Goal: Task Accomplishment & Management: Complete application form

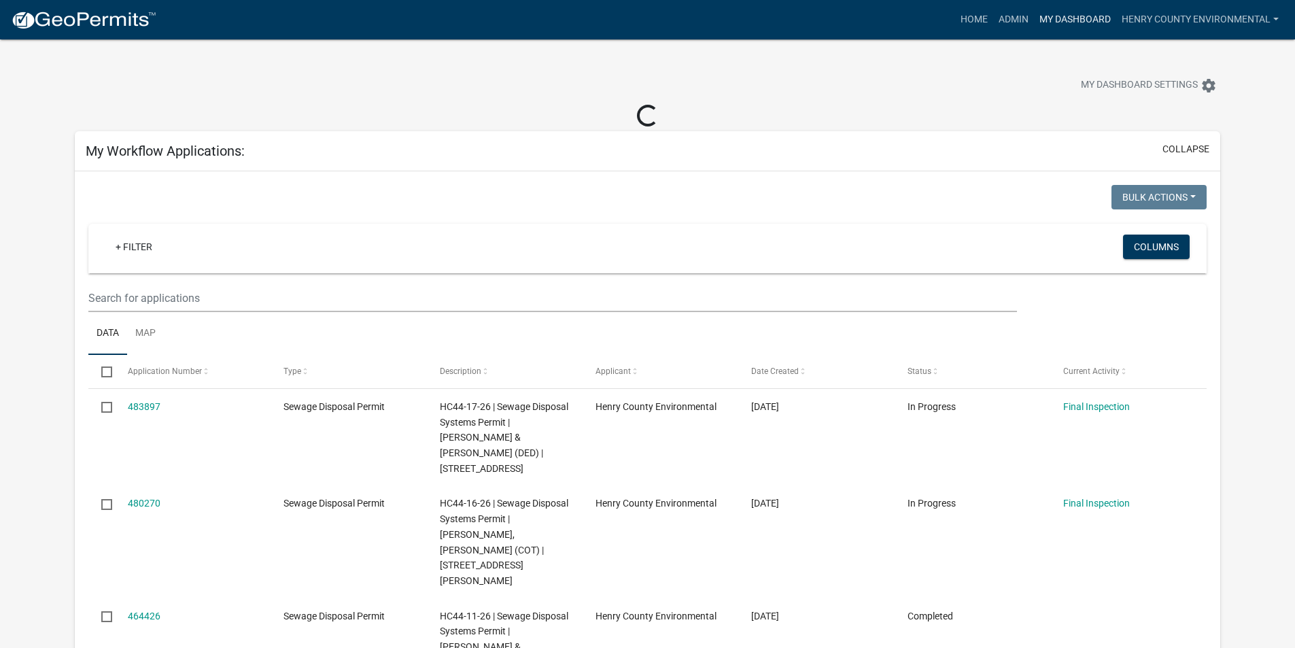
click at [1072, 23] on link "My Dashboard" at bounding box center [1075, 20] width 82 height 26
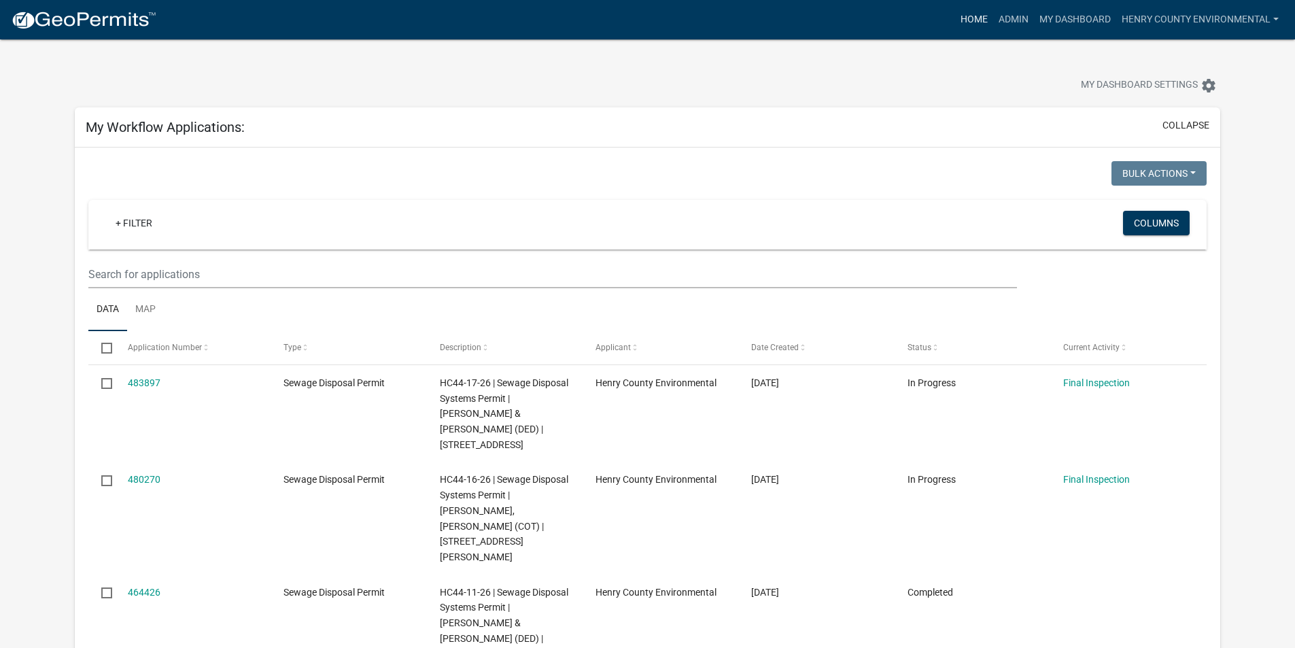
click at [982, 25] on link "Home" at bounding box center [974, 20] width 38 height 26
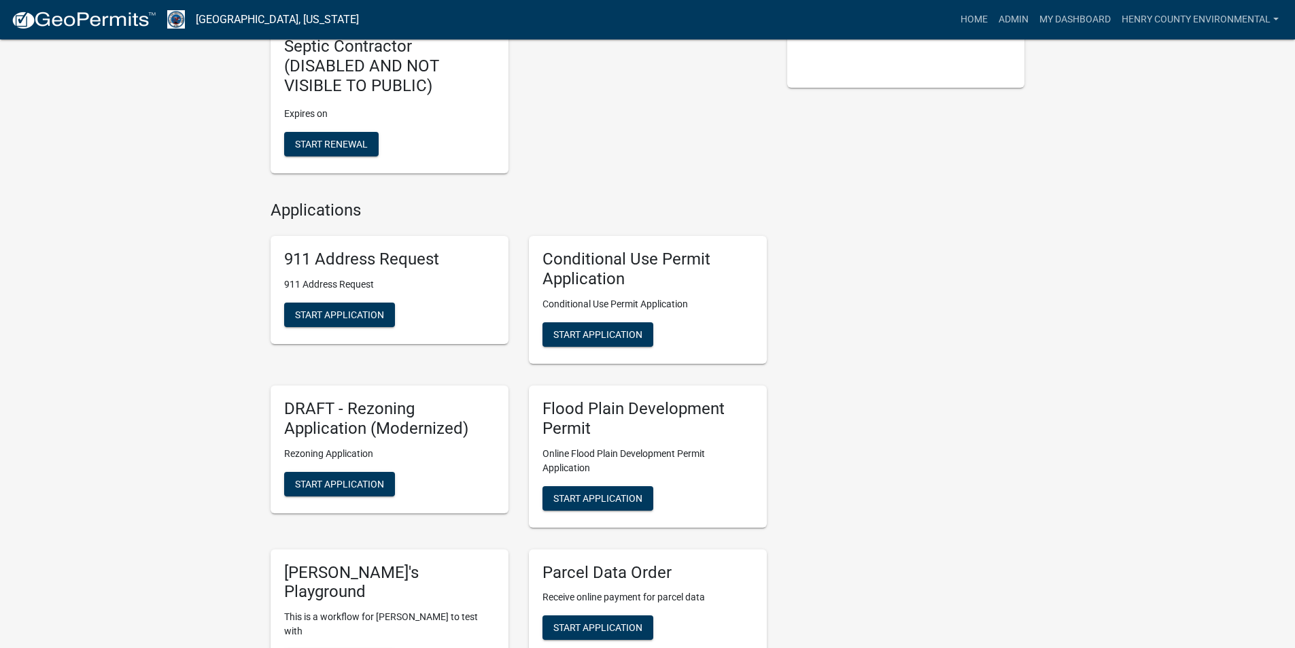
scroll to position [884, 0]
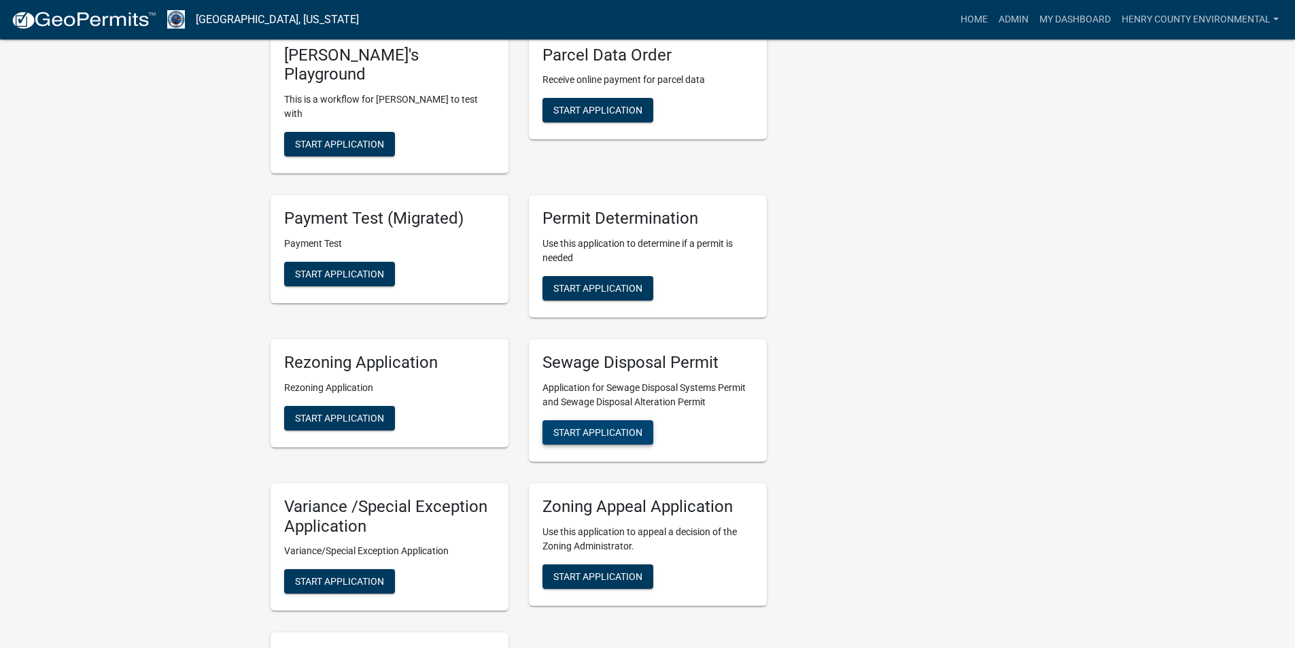
click at [604, 420] on button "Start Application" at bounding box center [598, 432] width 111 height 24
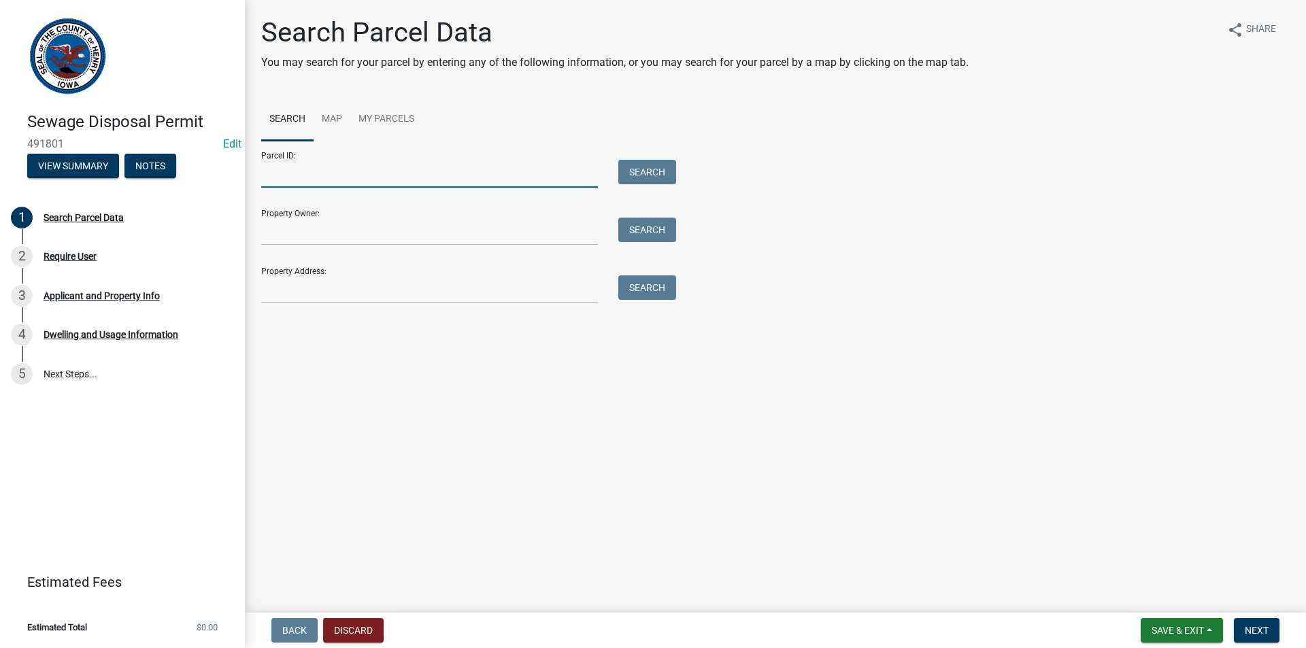
click at [325, 172] on input "Parcel ID:" at bounding box center [429, 174] width 337 height 28
paste input "250120820000900"
type input "250120820000900"
click at [632, 174] on button "Search" at bounding box center [647, 172] width 58 height 24
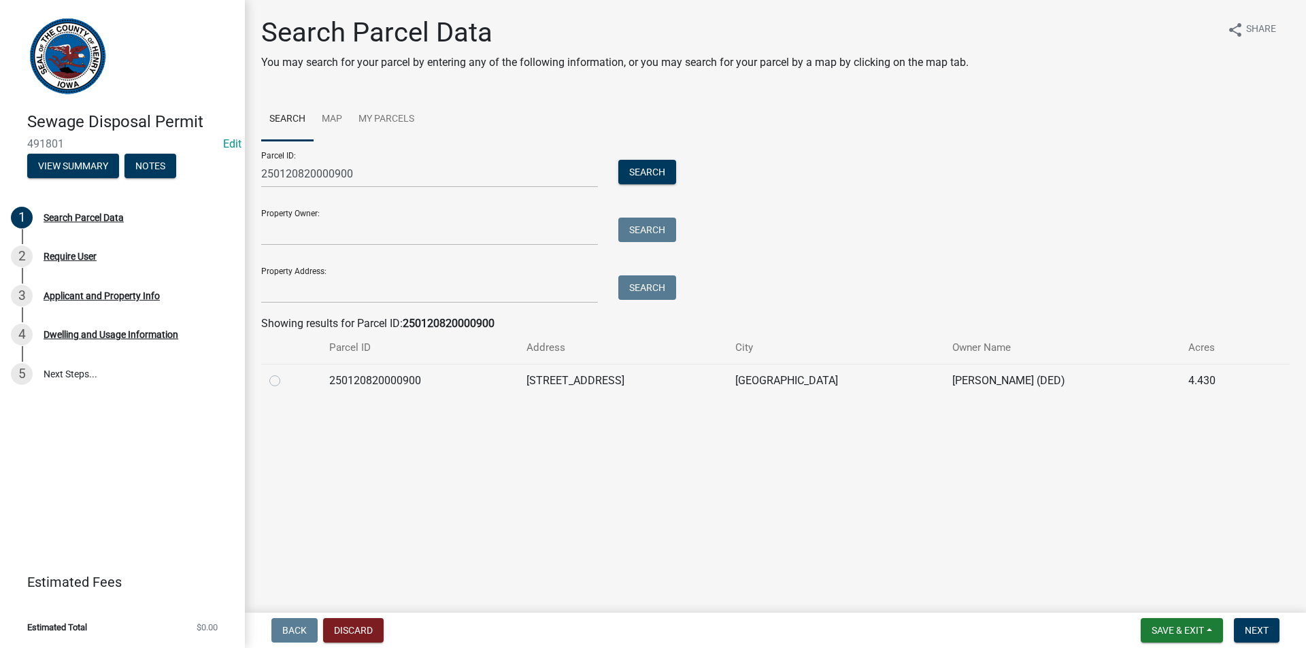
click at [286, 373] on label at bounding box center [286, 373] width 0 height 0
click at [286, 379] on input "radio" at bounding box center [290, 377] width 9 height 9
radio input "true"
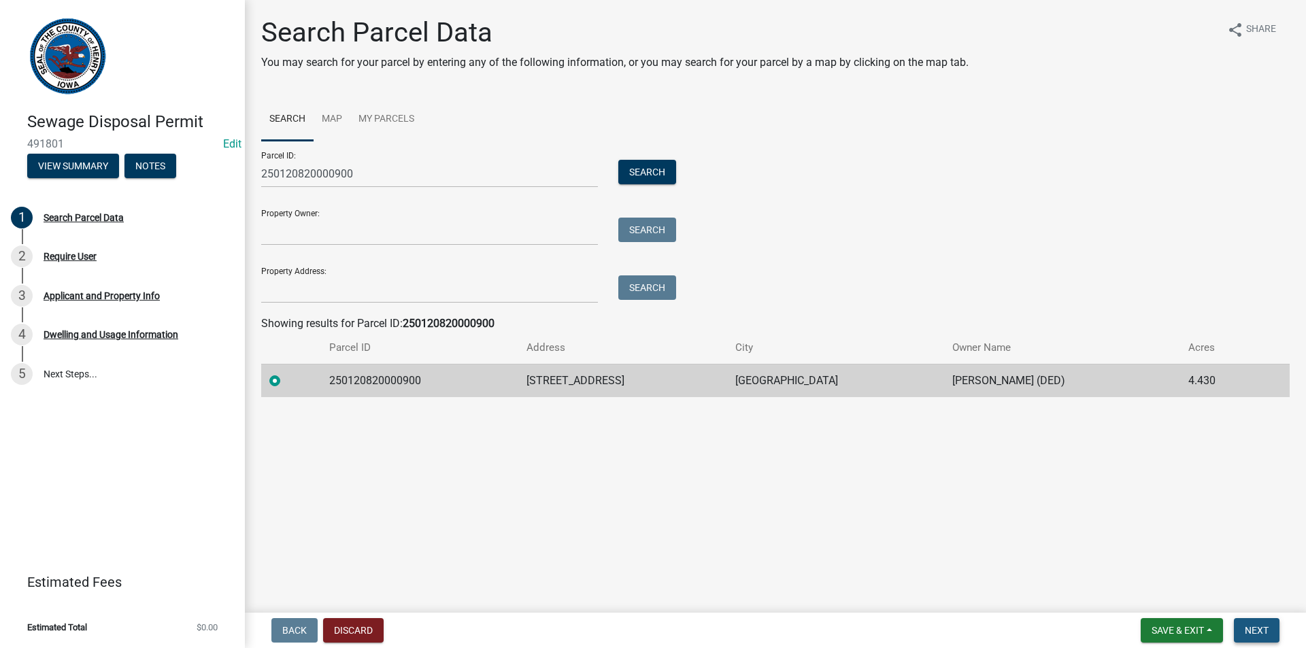
click at [1250, 630] on span "Next" at bounding box center [1256, 630] width 24 height 11
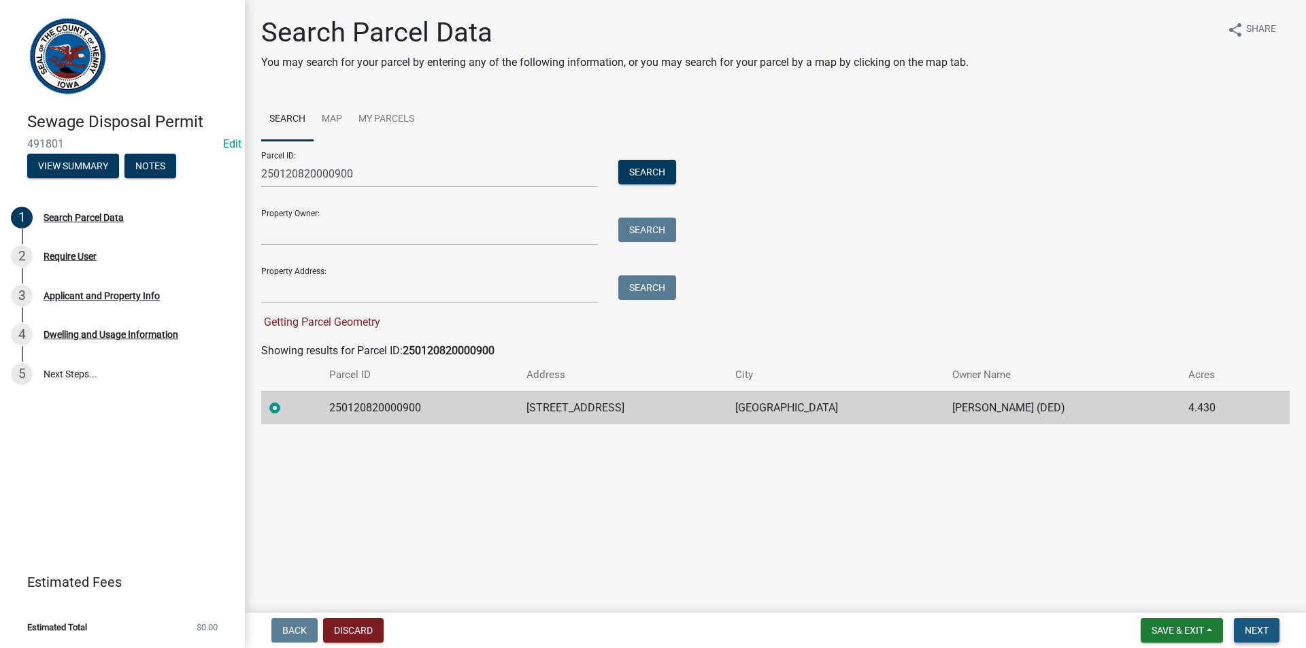
click at [1244, 628] on span "Next" at bounding box center [1256, 630] width 24 height 11
click at [1261, 621] on button "Next" at bounding box center [1256, 630] width 46 height 24
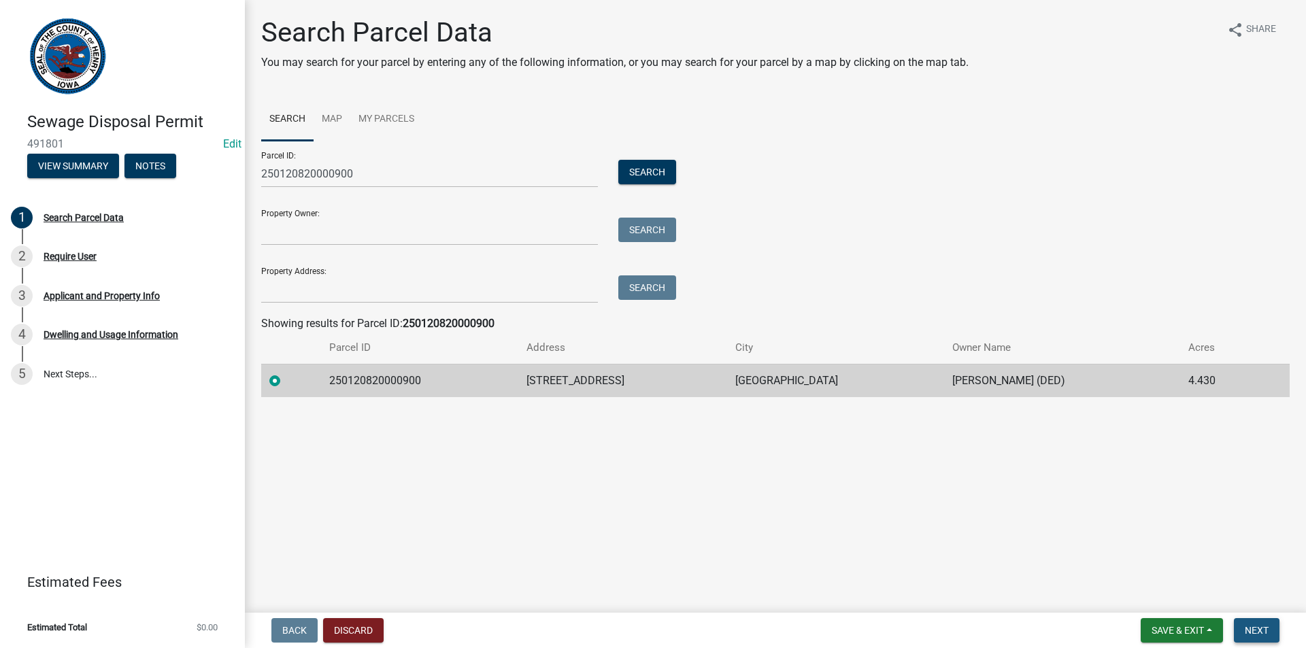
click at [1253, 630] on span "Next" at bounding box center [1256, 630] width 24 height 11
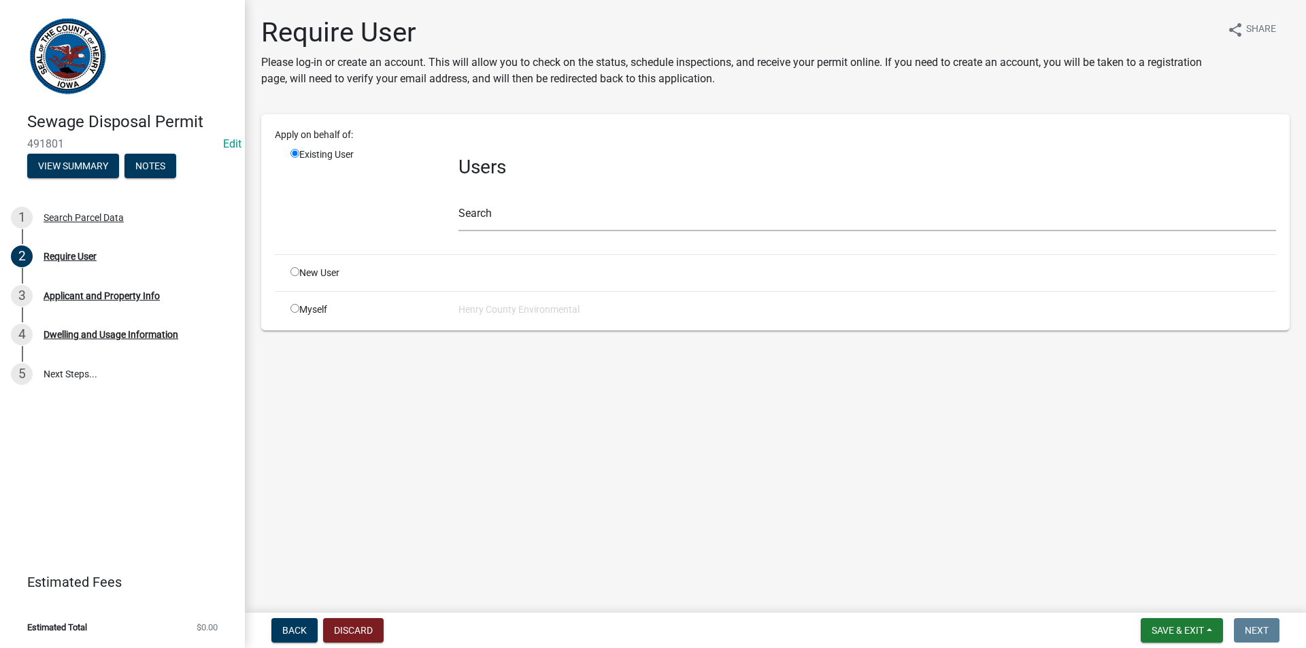
click at [292, 311] on input "radio" at bounding box center [294, 308] width 9 height 9
radio input "true"
radio input "false"
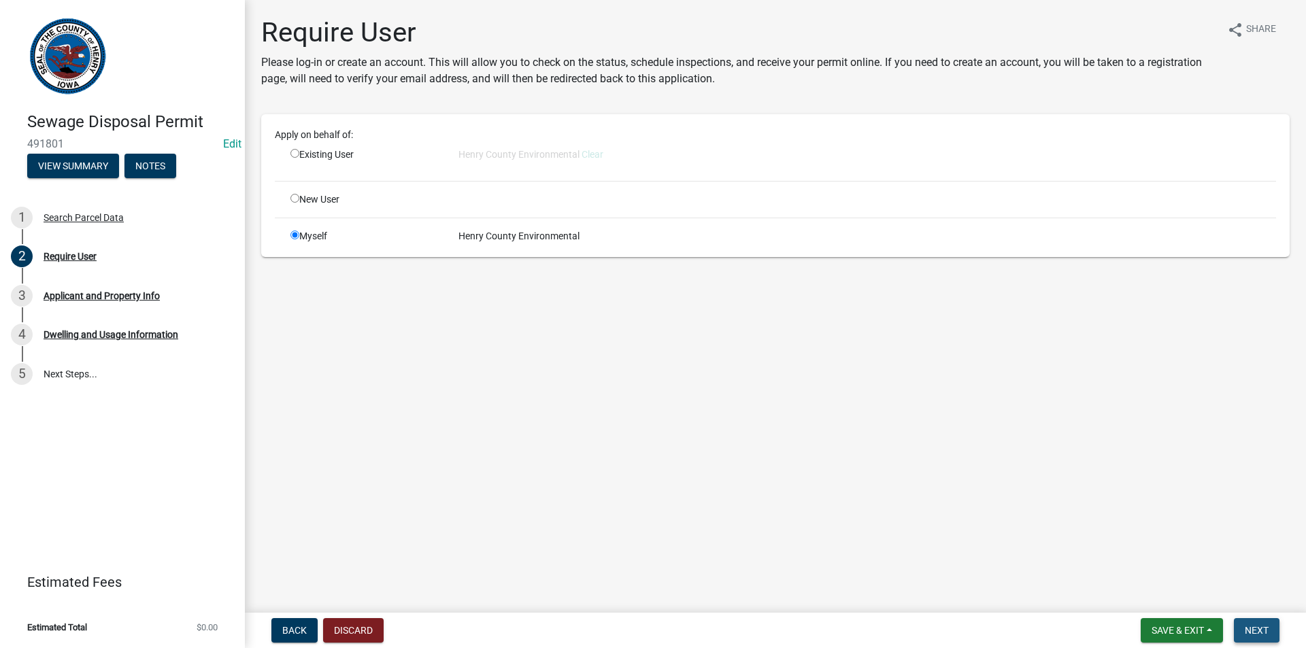
click at [1250, 626] on span "Next" at bounding box center [1256, 630] width 24 height 11
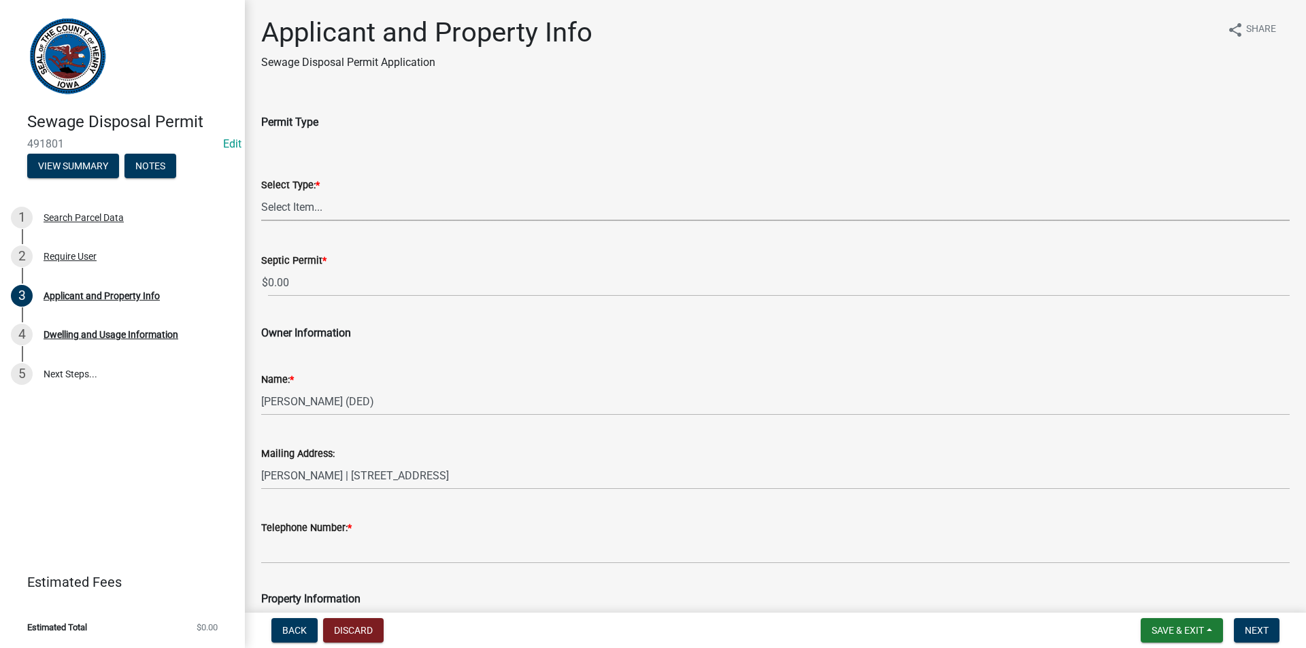
click at [461, 205] on select "Select Item... Sewage Disposal Systems Permit Disposal Alteration Permit" at bounding box center [775, 207] width 1028 height 28
click at [261, 193] on select "Select Item... Sewage Disposal Systems Permit Disposal Alteration Permit" at bounding box center [775, 207] width 1028 height 28
select select "ba5d1516-5783-4388-b1ad-8692fca6ffd3"
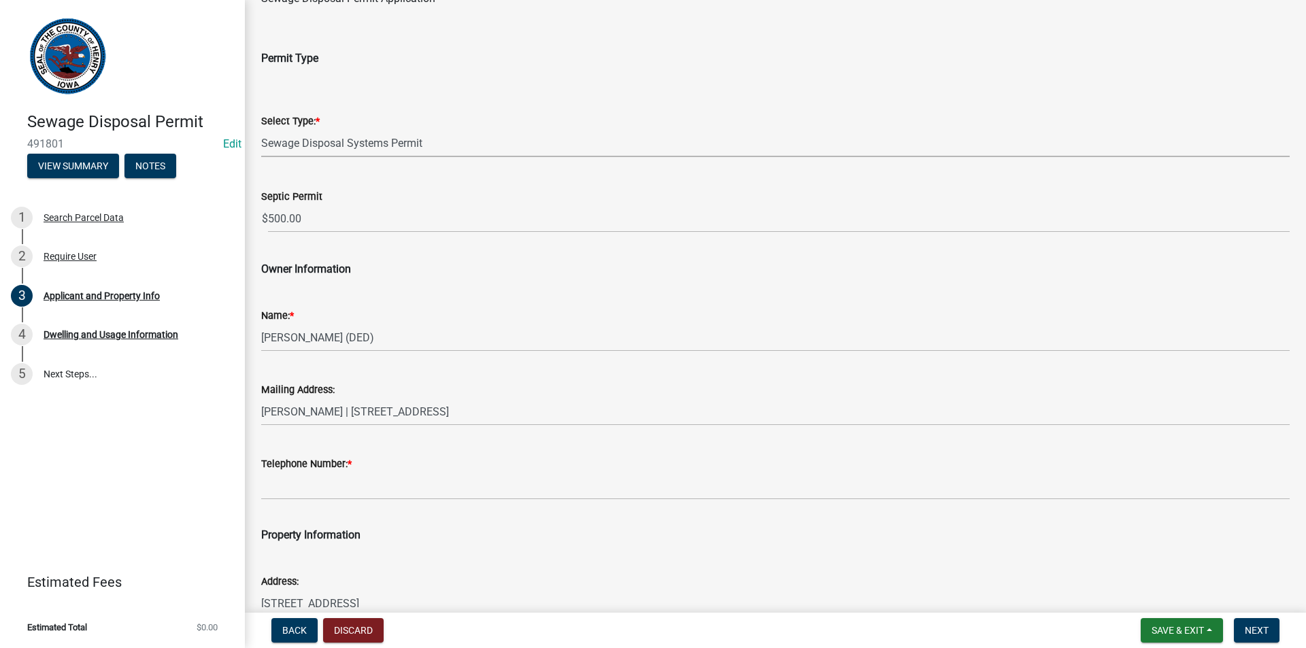
scroll to position [136, 0]
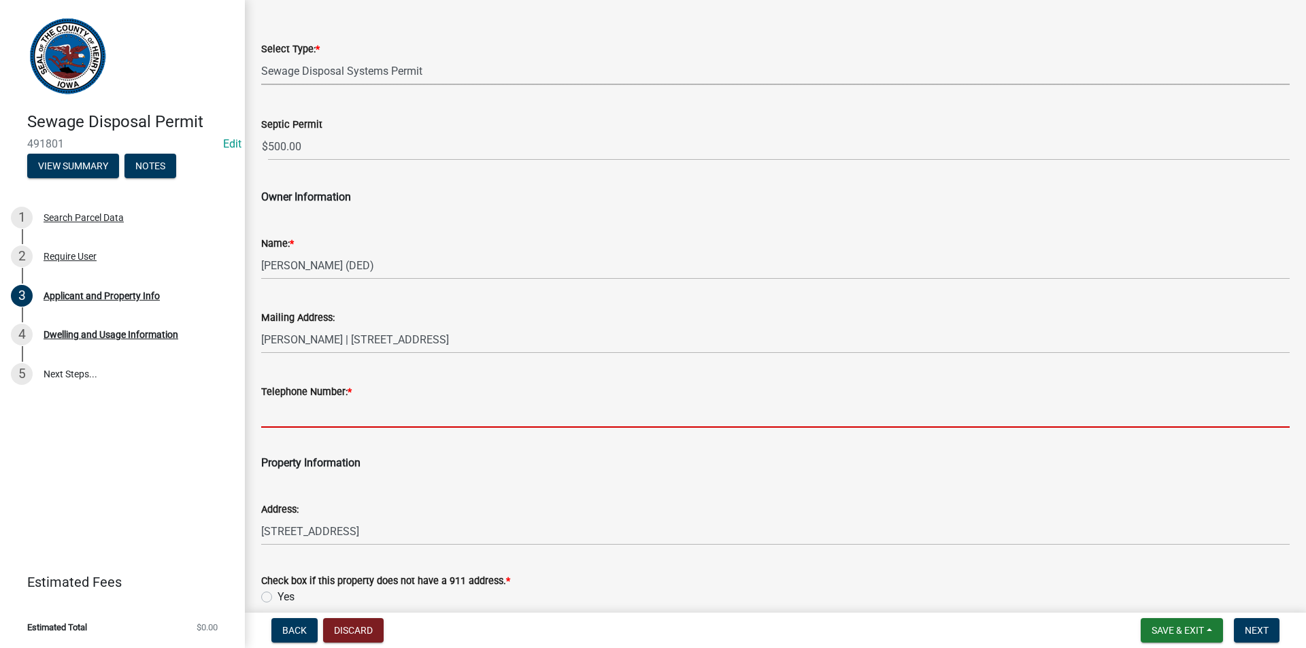
click at [318, 411] on input "Telephone Number: *" at bounding box center [775, 414] width 1028 height 28
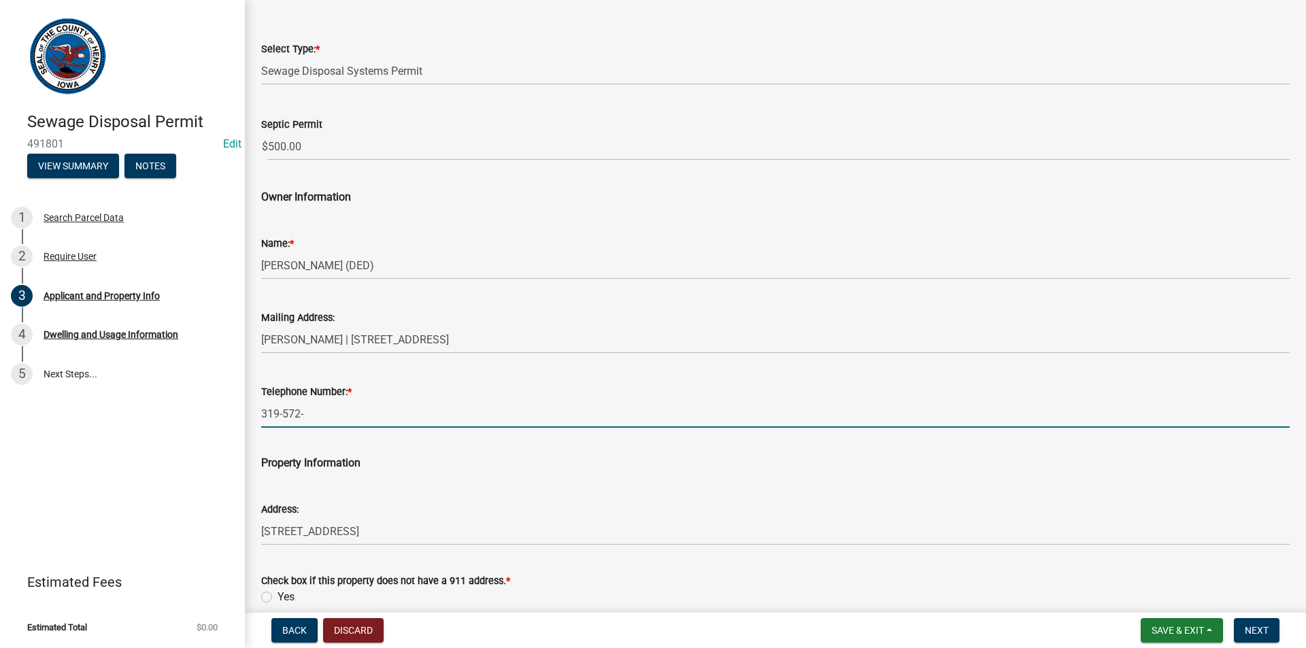
type input "[PHONE_NUMBER]"
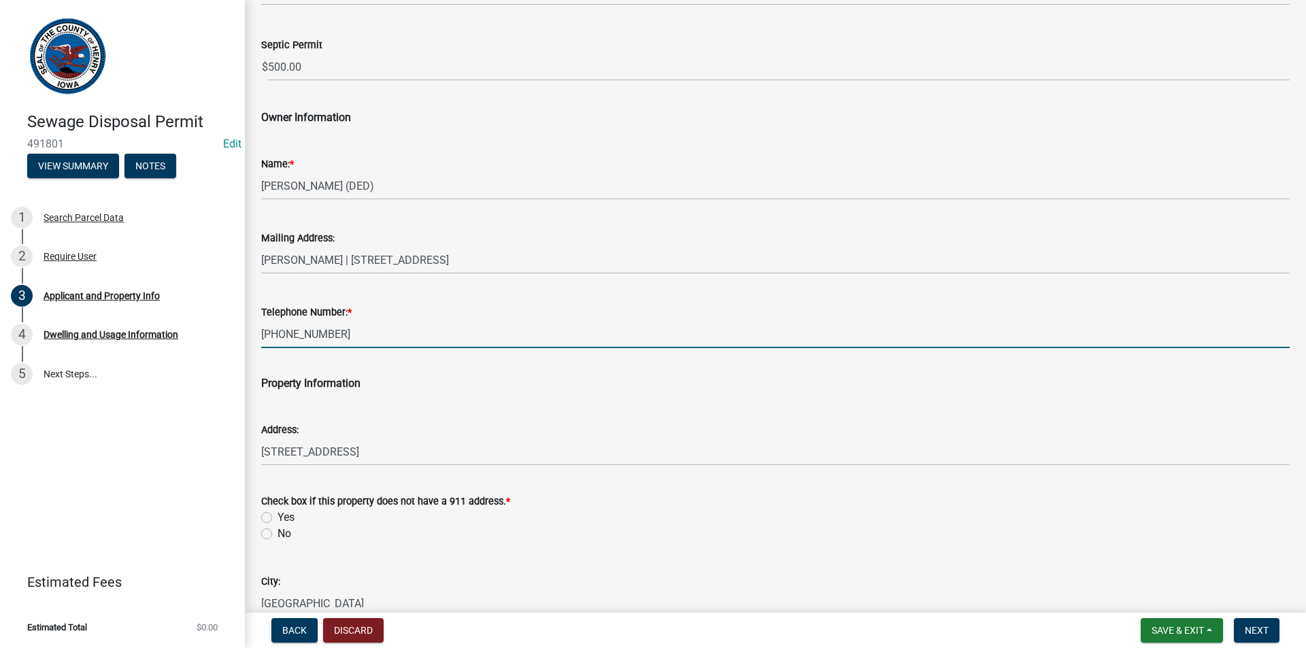
scroll to position [340, 0]
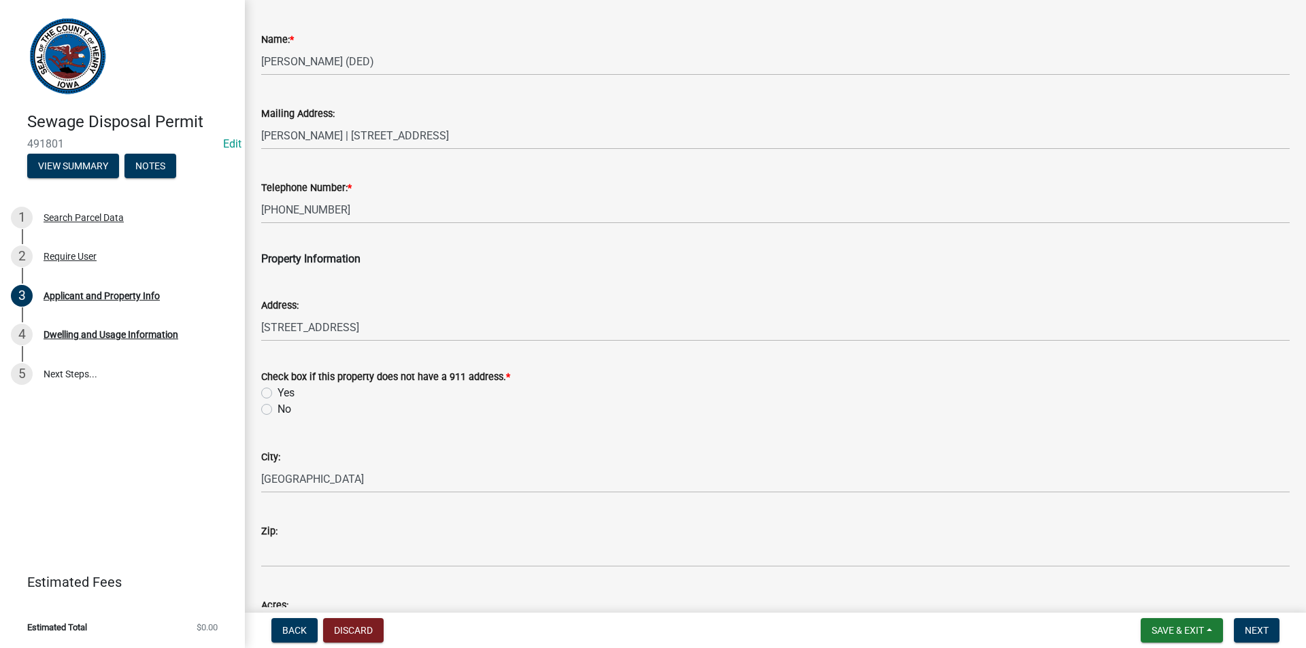
click at [277, 409] on label "No" at bounding box center [284, 409] width 14 height 16
click at [277, 409] on input "No" at bounding box center [281, 405] width 9 height 9
radio input "true"
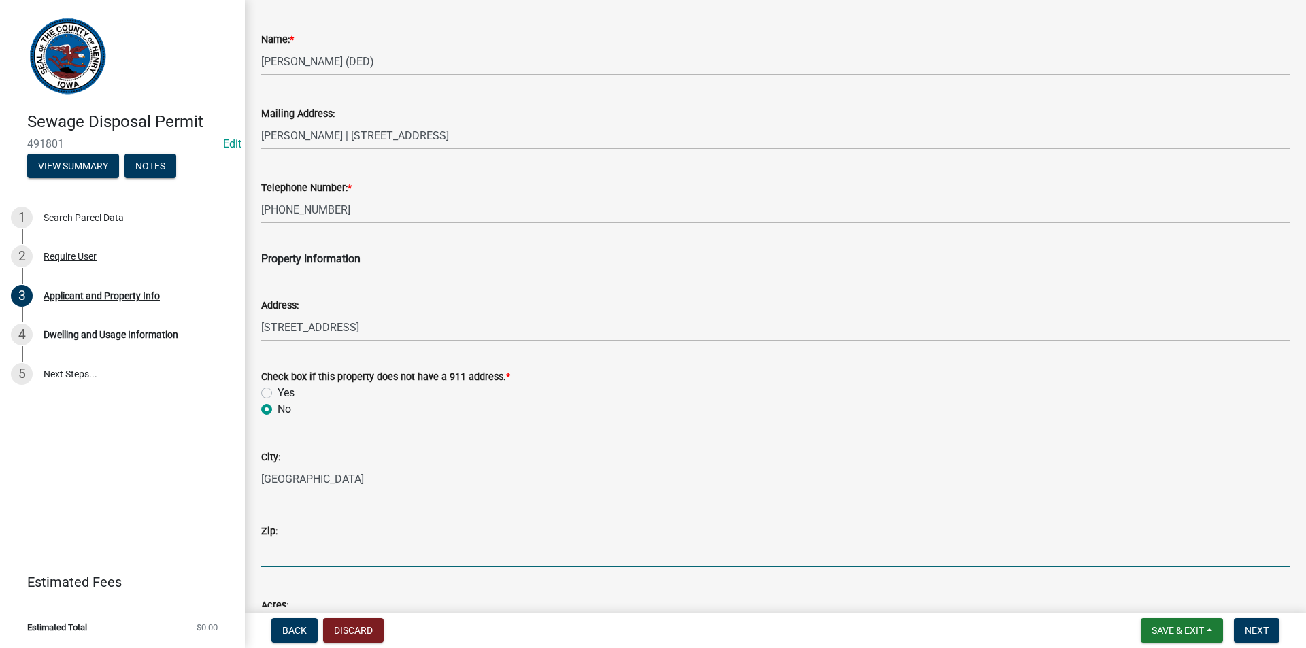
click at [283, 554] on input "Zip:" at bounding box center [775, 553] width 1028 height 28
type input "52645"
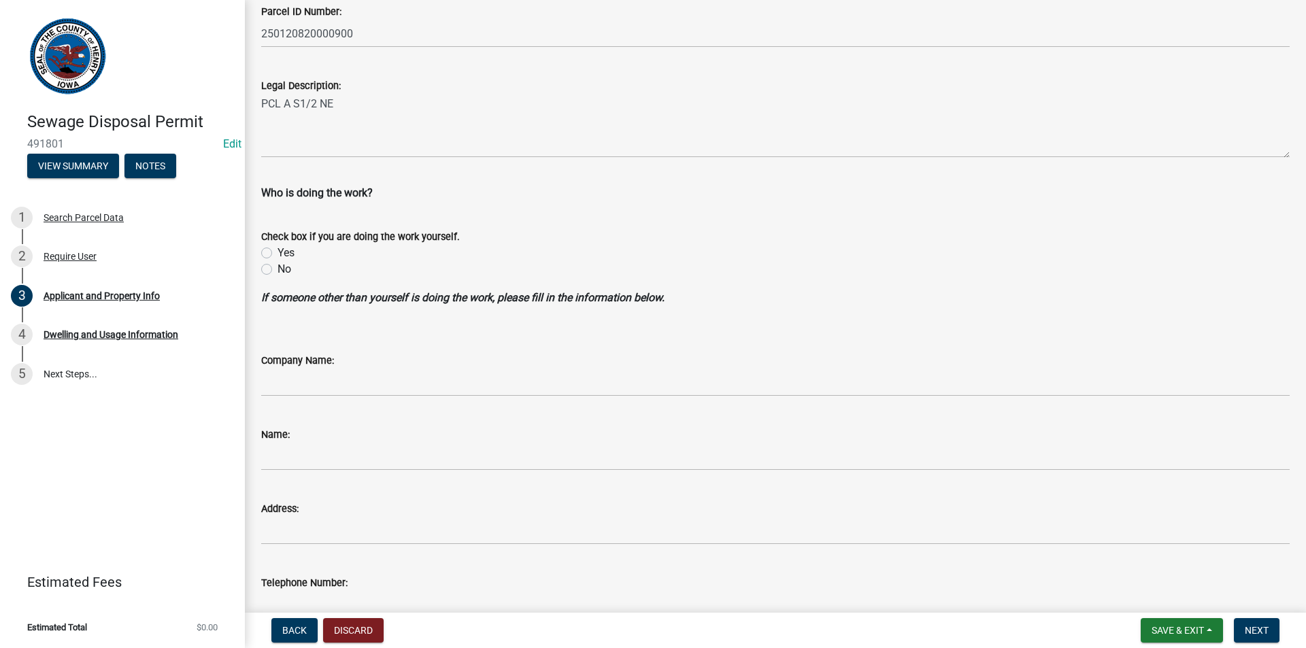
scroll to position [1020, 0]
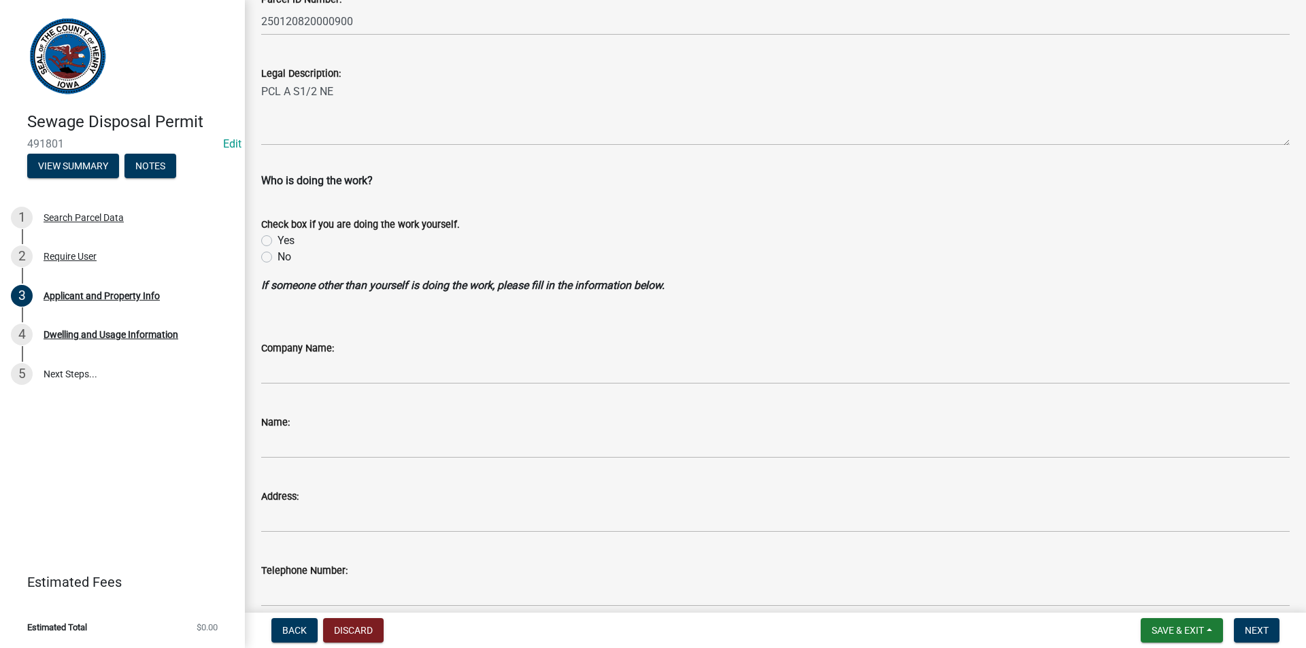
click at [277, 257] on label "No" at bounding box center [284, 257] width 14 height 16
click at [277, 257] on input "No" at bounding box center [281, 253] width 9 height 9
radio input "true"
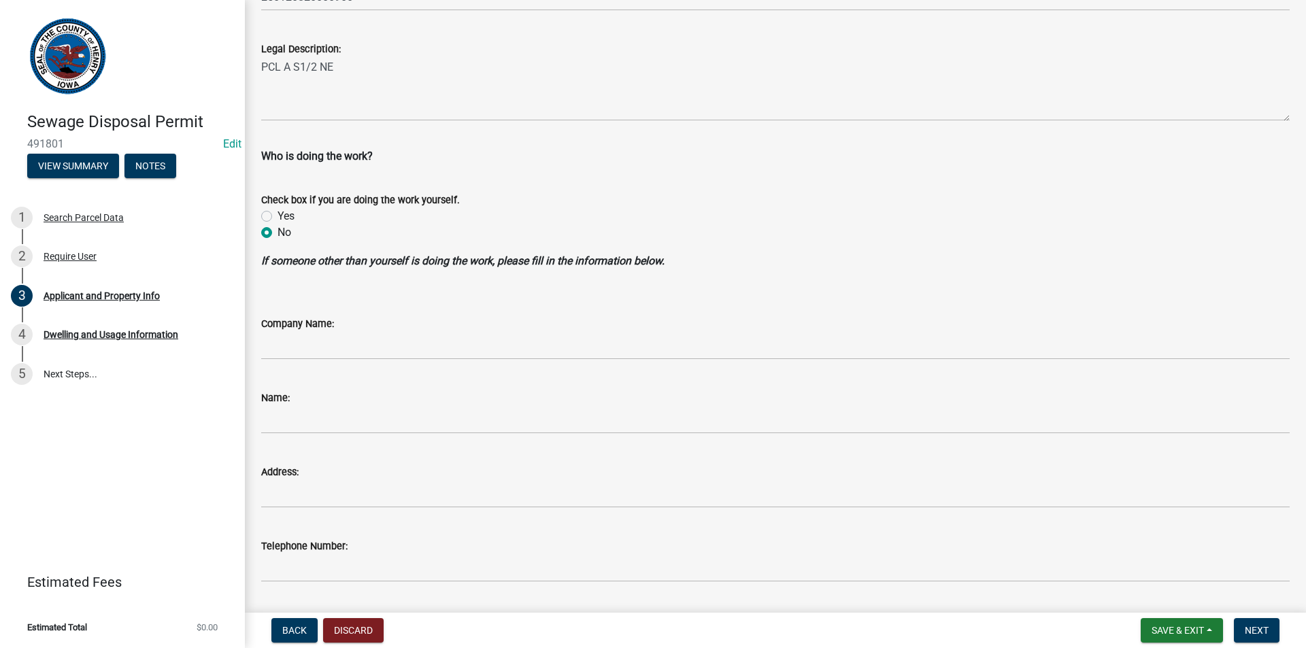
scroll to position [1083, 0]
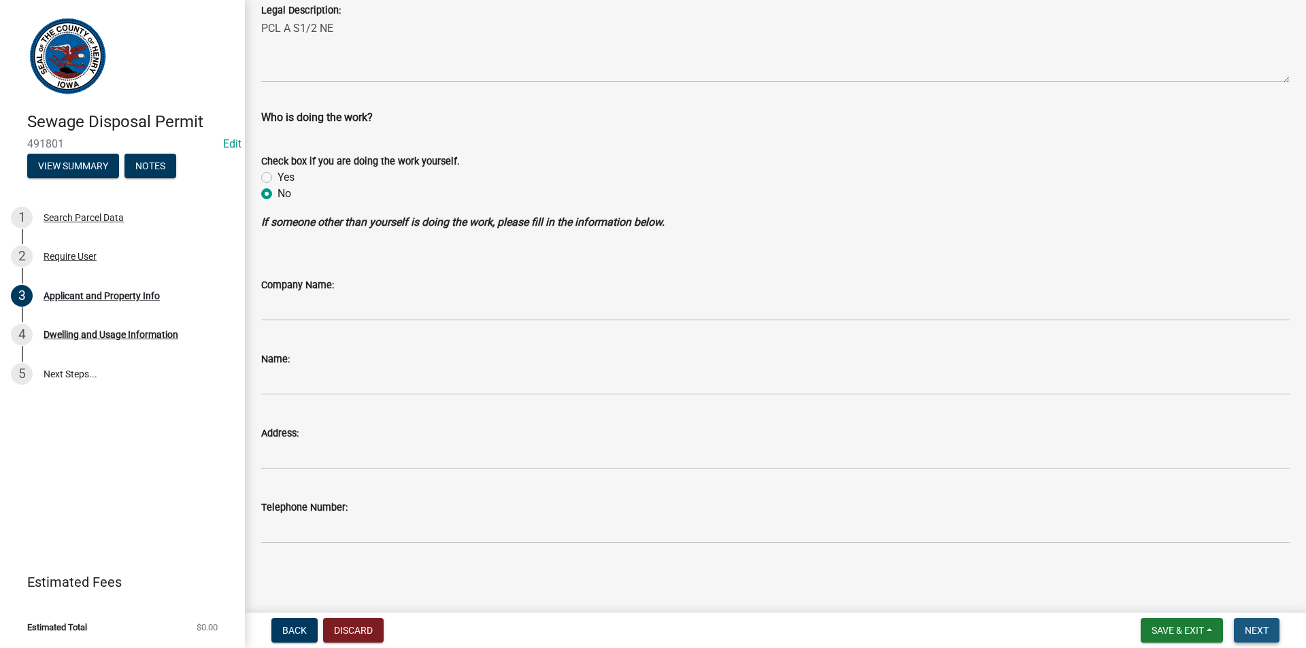
click at [1259, 634] on span "Next" at bounding box center [1256, 630] width 24 height 11
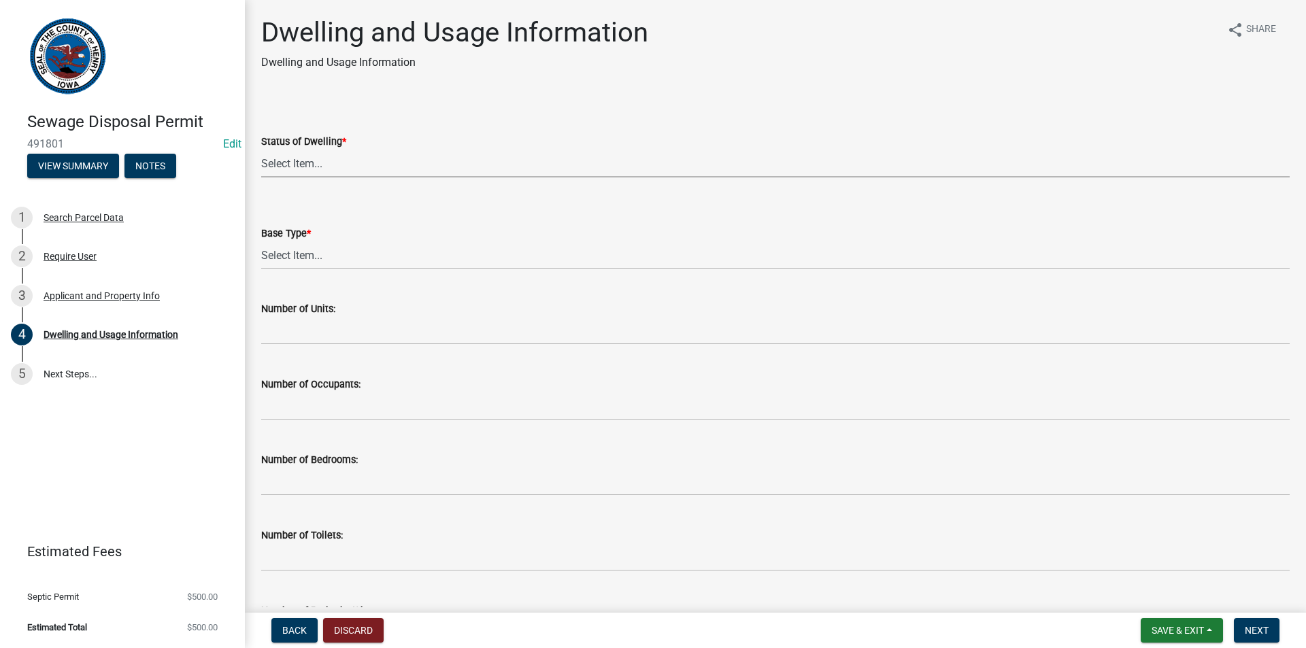
click at [349, 170] on select "Select Item... Proposed Under Construction Existing" at bounding box center [775, 164] width 1028 height 28
click at [261, 150] on select "Select Item... Proposed Under Construction Existing" at bounding box center [775, 164] width 1028 height 28
select select "25004249-1223-4dfa-823c-f4d8a33a0007"
click at [298, 254] on select "Select Item... Basement Slab Crawl Space" at bounding box center [775, 255] width 1028 height 28
click at [261, 241] on select "Select Item... Basement Slab Crawl Space" at bounding box center [775, 255] width 1028 height 28
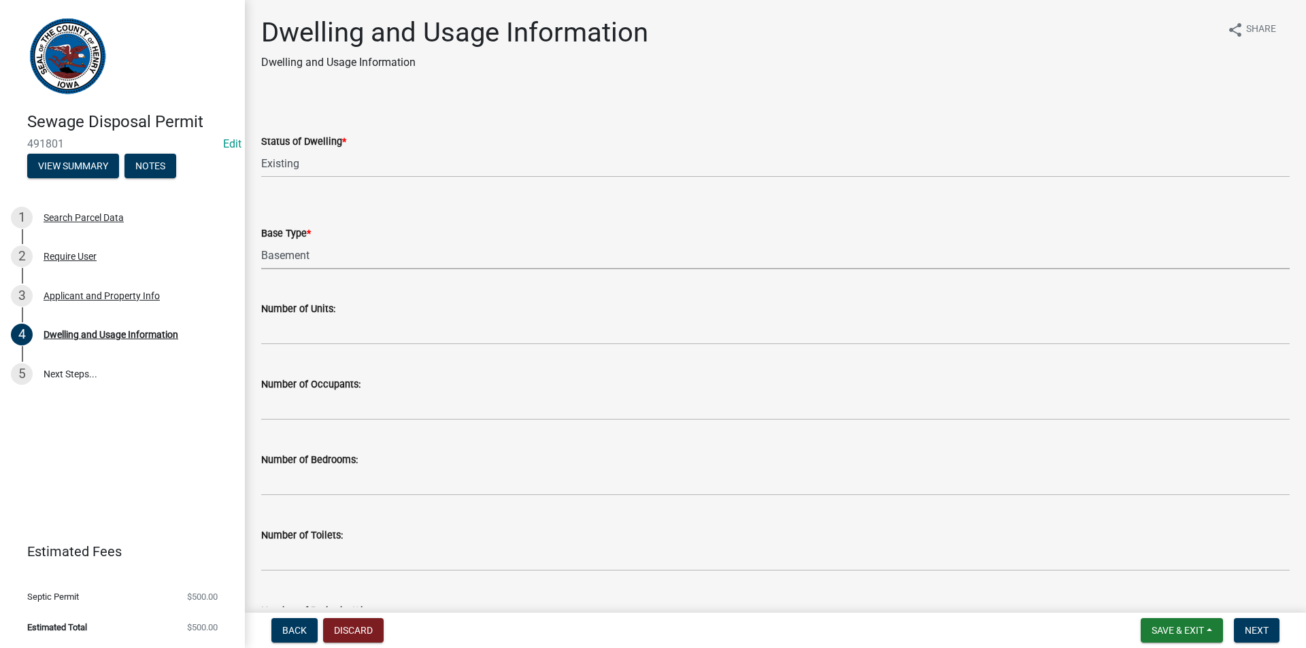
select select "198902dc-fde5-435a-95d5-2aa6a1831cda"
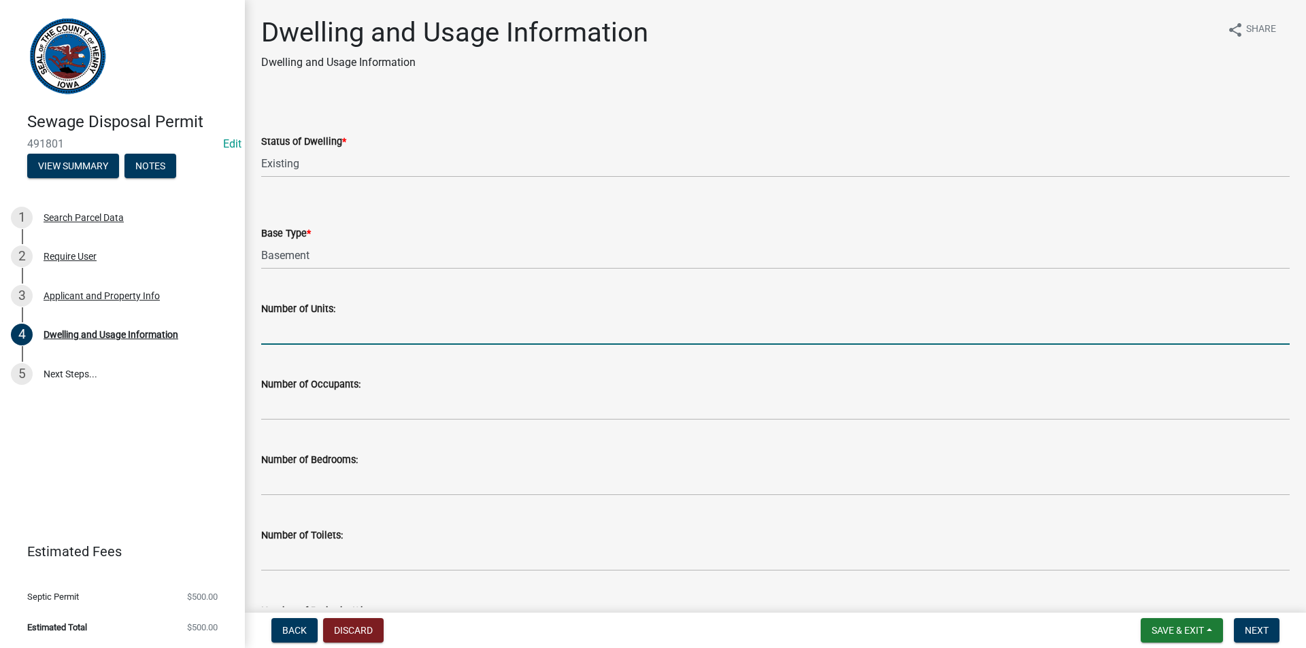
click at [291, 331] on input "text" at bounding box center [775, 331] width 1028 height 28
type input "1"
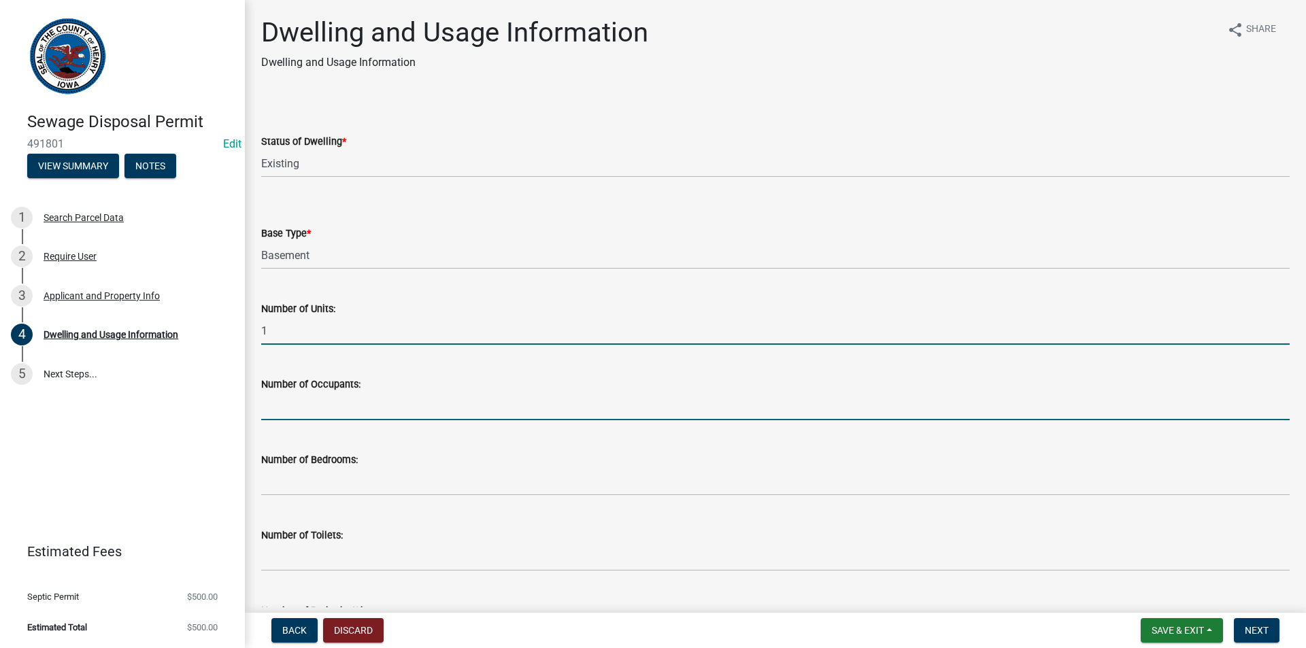
click at [307, 400] on input "text" at bounding box center [775, 406] width 1028 height 28
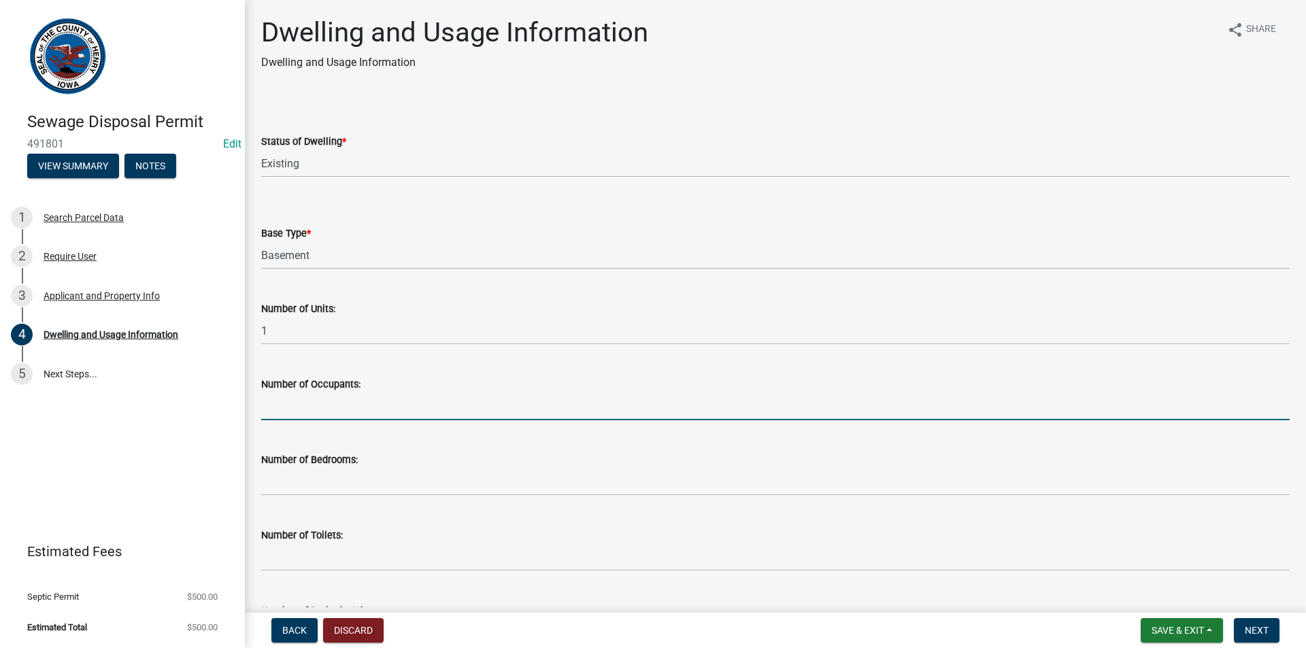
type input "2"
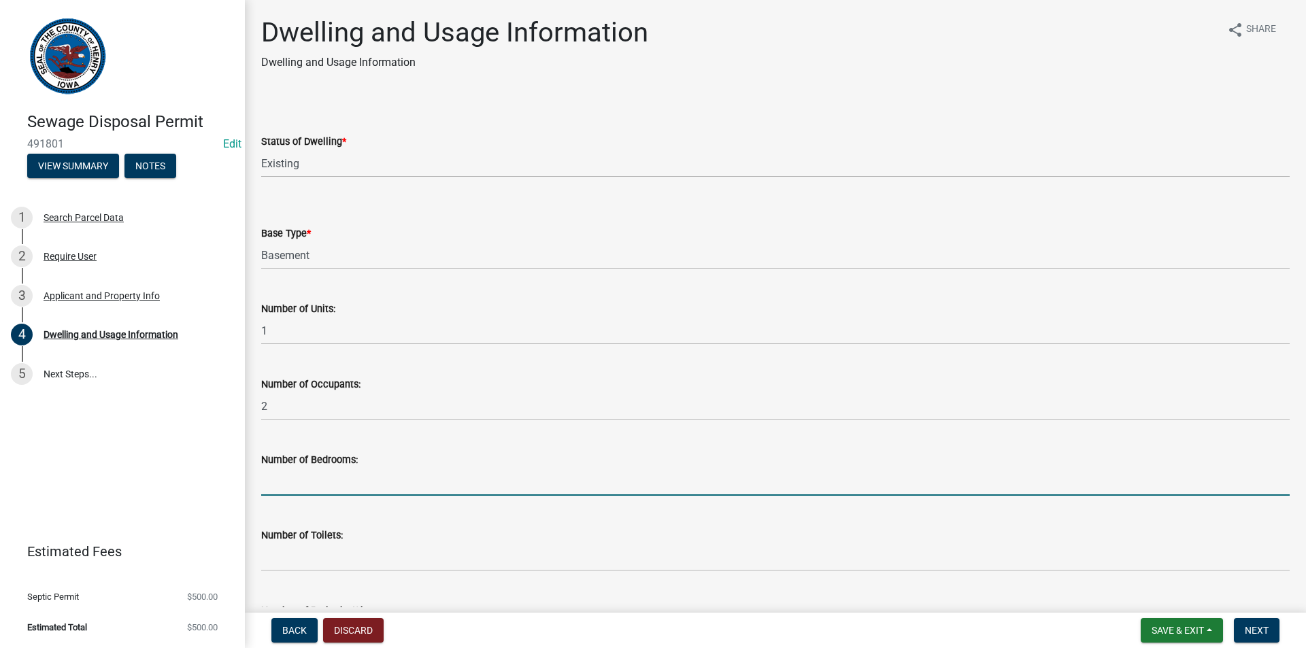
click at [301, 492] on input "text" at bounding box center [775, 482] width 1028 height 28
type input "3"
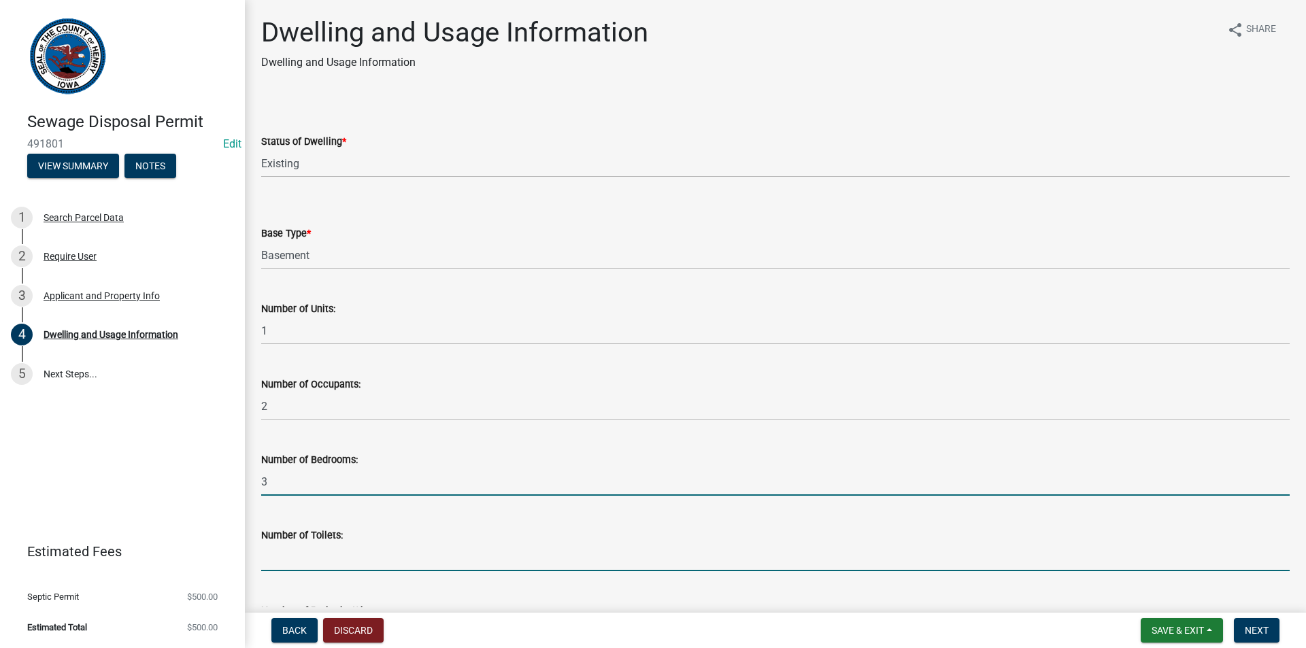
click at [298, 553] on input "text" at bounding box center [775, 557] width 1028 height 28
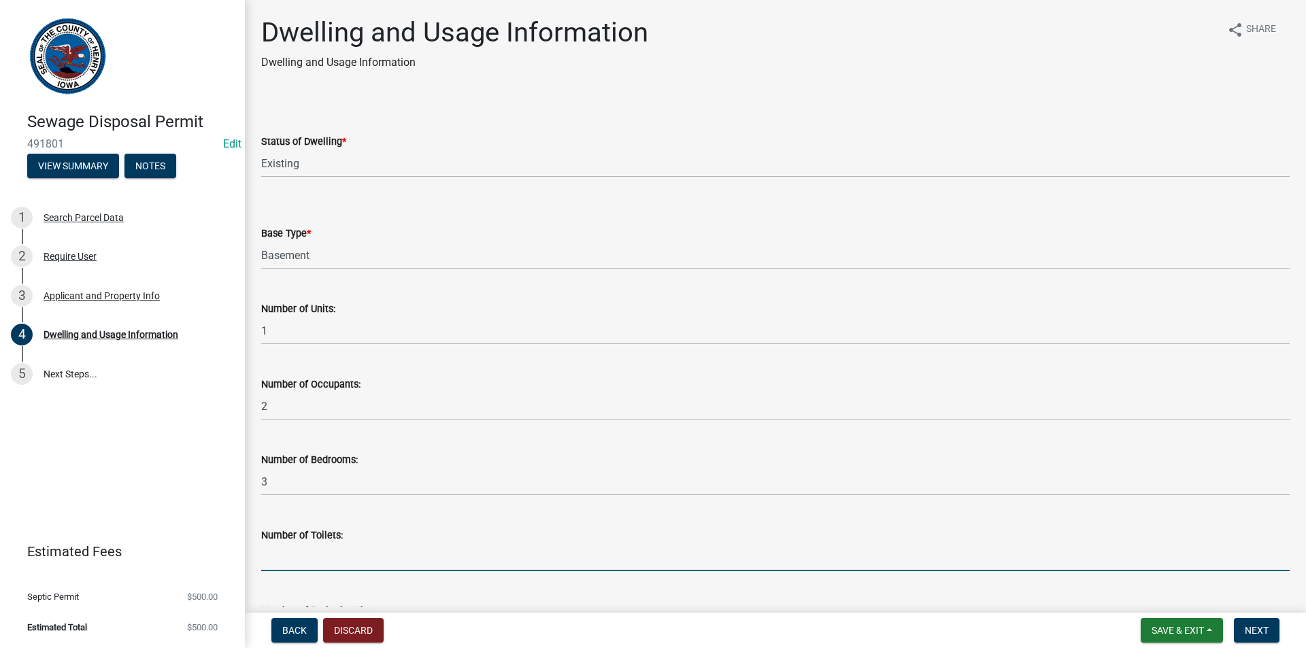
type input "3"
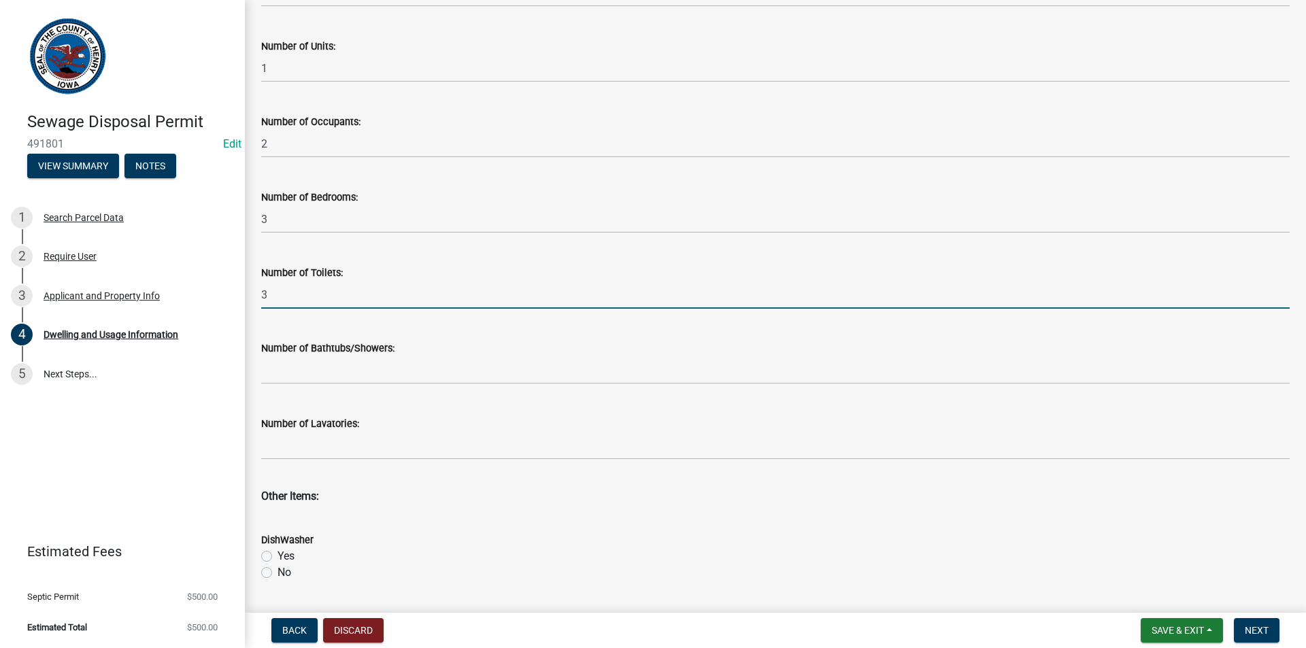
scroll to position [272, 0]
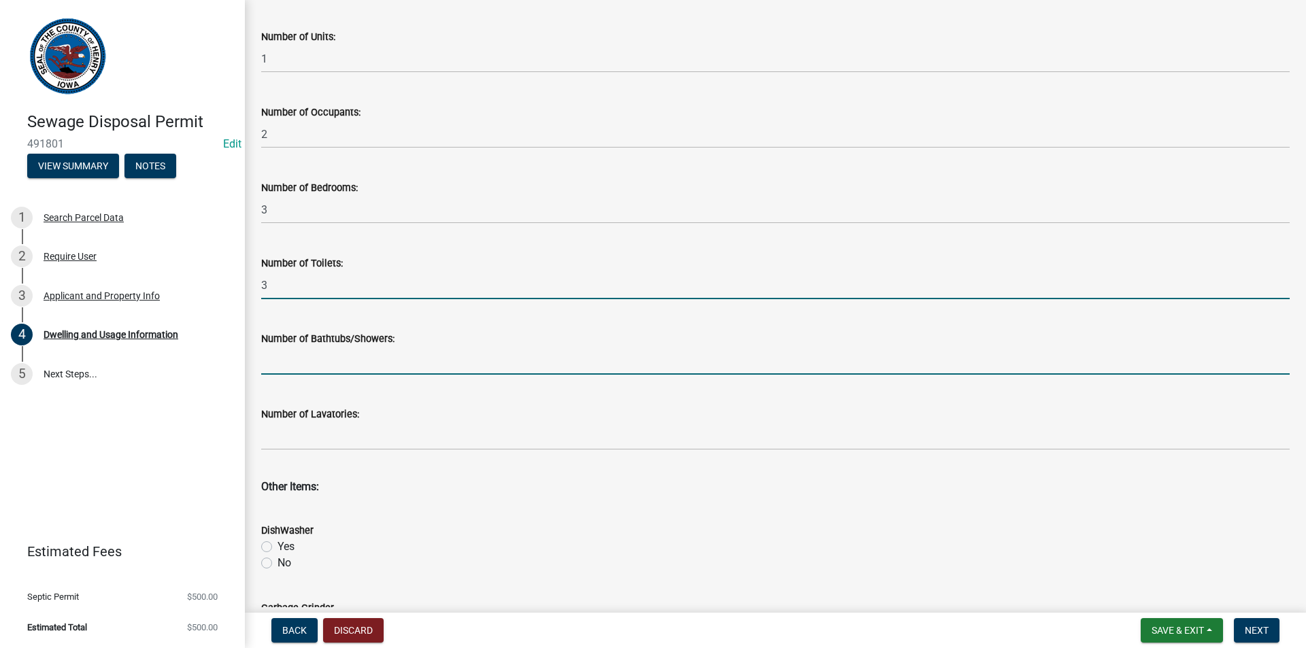
click at [316, 362] on input "text" at bounding box center [775, 361] width 1028 height 28
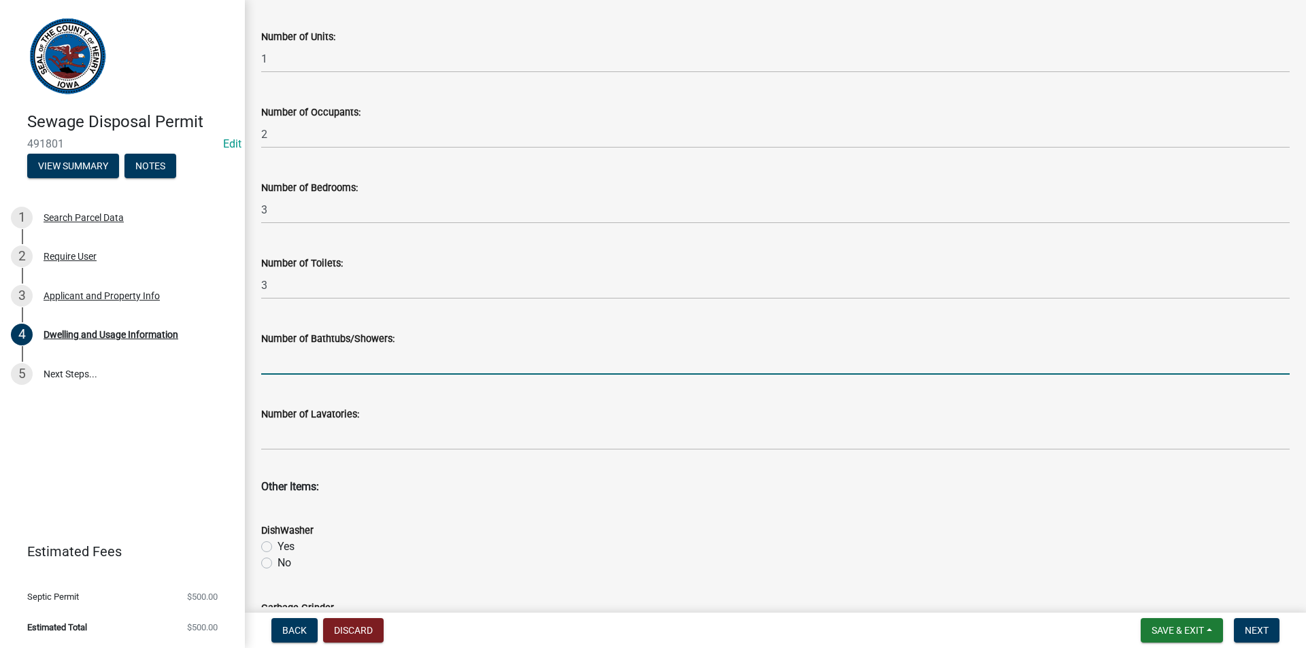
type input "2"
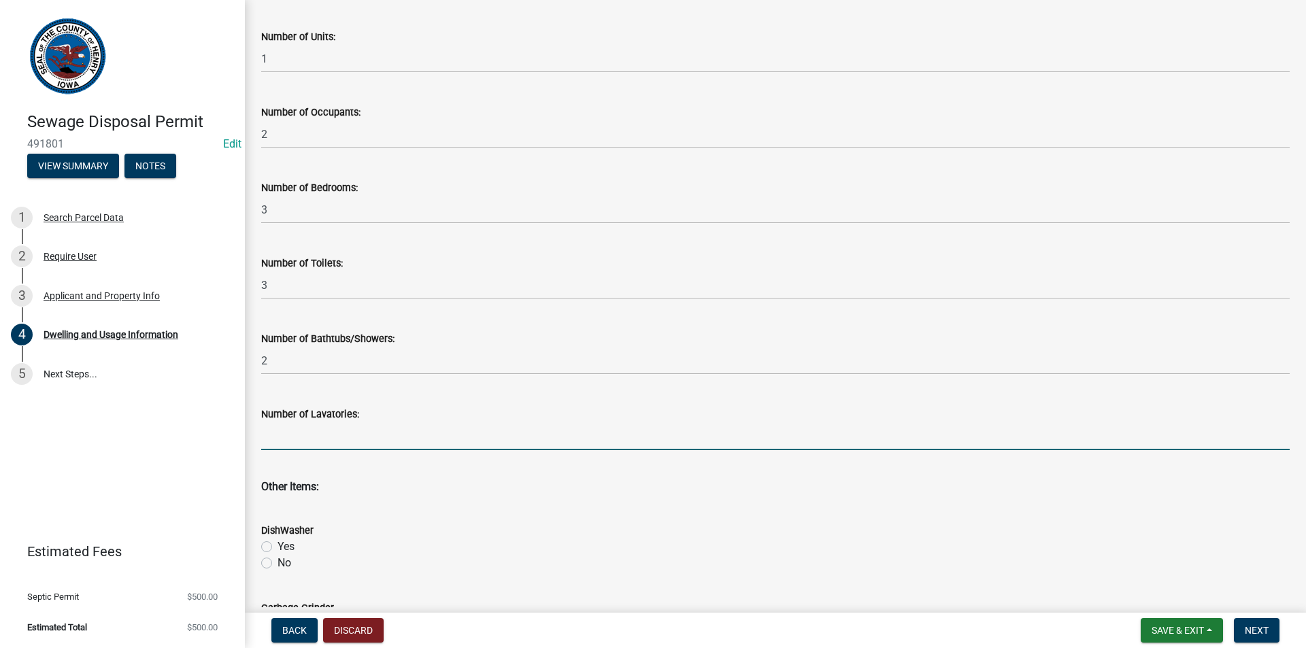
click at [309, 443] on input "text" at bounding box center [775, 436] width 1028 height 28
type input "1"
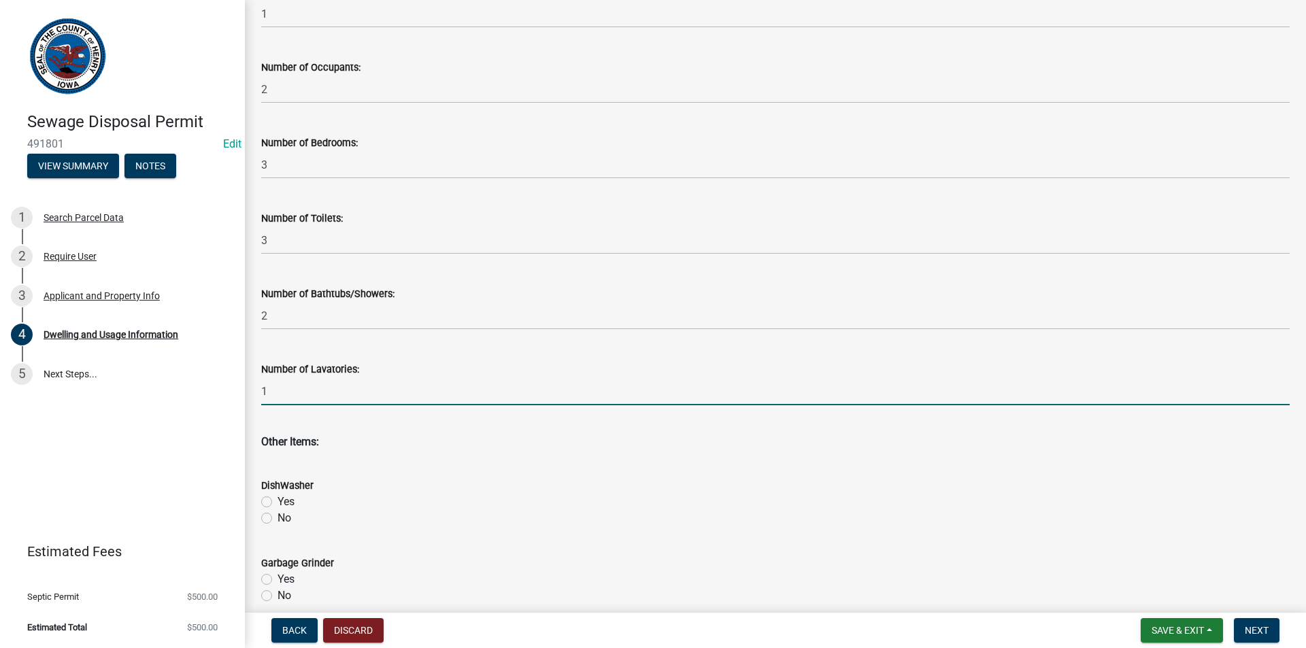
scroll to position [476, 0]
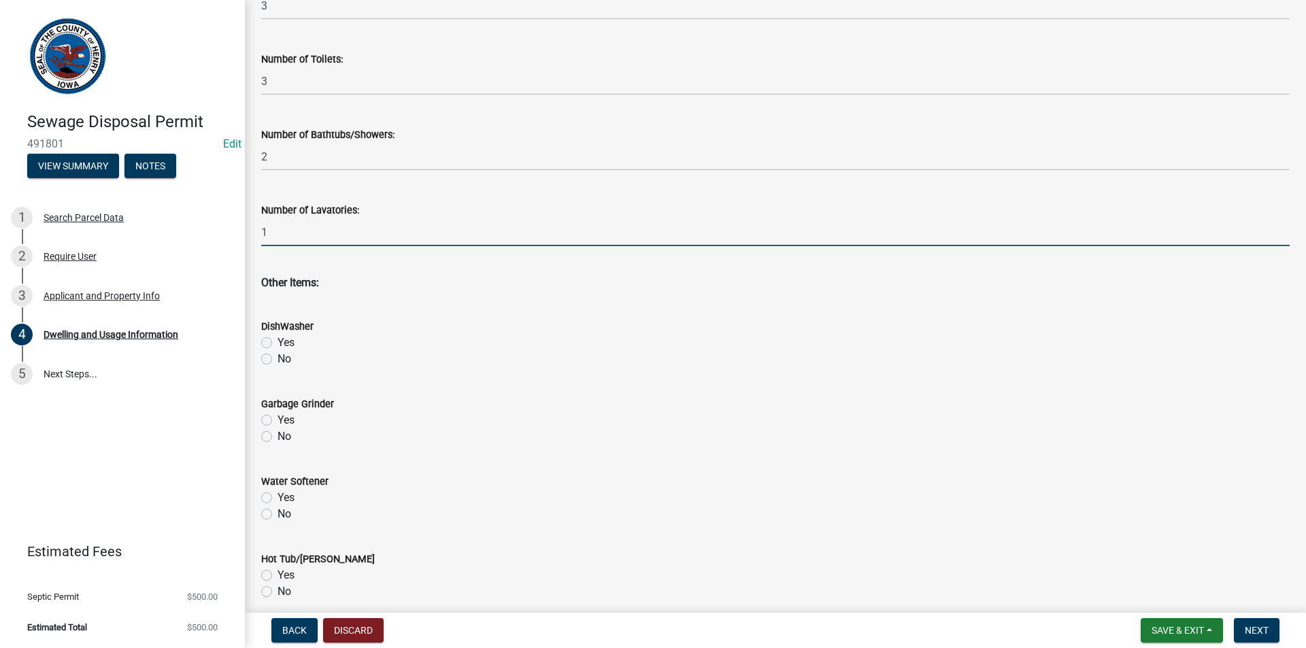
click at [264, 352] on div "No" at bounding box center [775, 359] width 1028 height 16
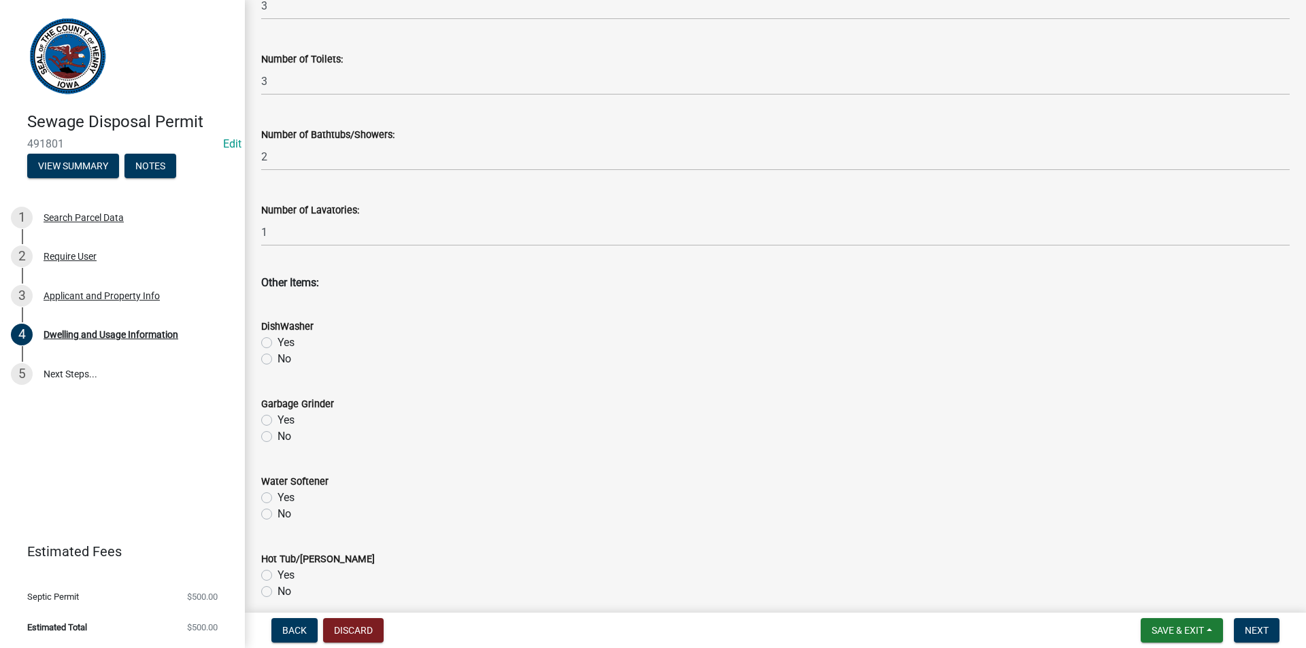
click at [277, 356] on label "No" at bounding box center [284, 359] width 14 height 16
click at [277, 356] on input "No" at bounding box center [281, 355] width 9 height 9
radio input "true"
drag, startPoint x: 263, startPoint y: 441, endPoint x: 261, endPoint y: 451, distance: 10.4
click at [277, 440] on label "No" at bounding box center [284, 436] width 14 height 16
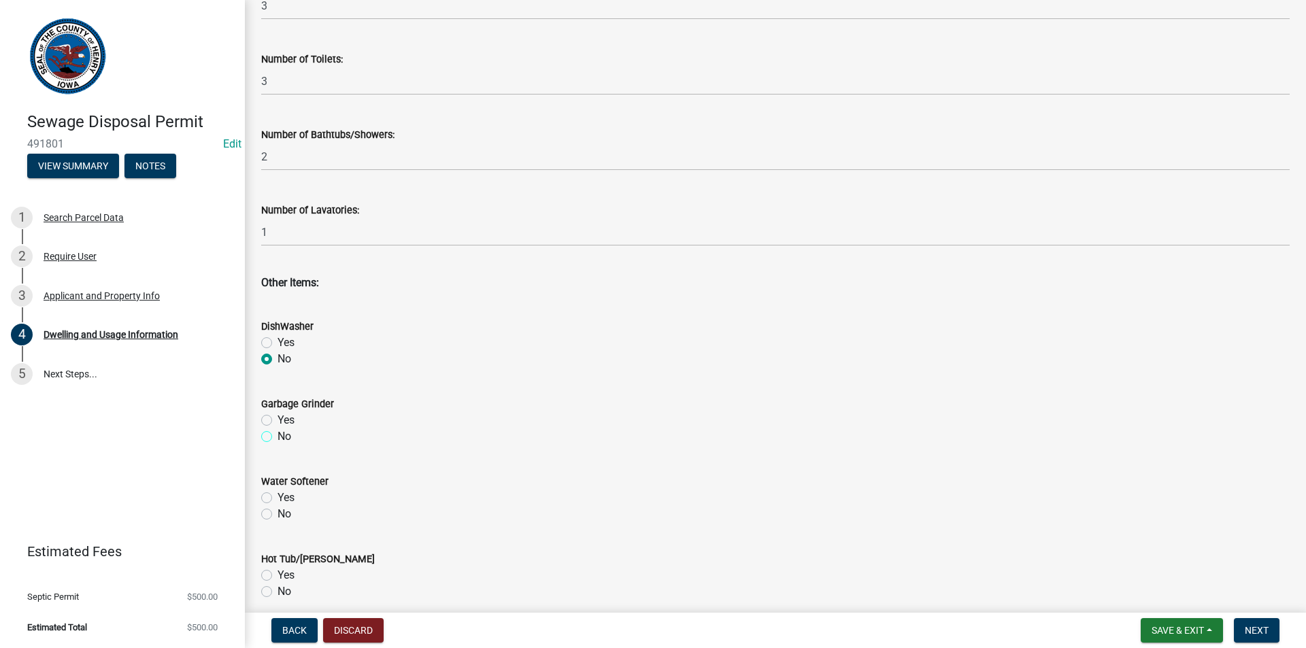
click at [277, 437] on input "No" at bounding box center [281, 432] width 9 height 9
radio input "true"
click at [266, 508] on div "No" at bounding box center [775, 514] width 1028 height 16
click at [277, 517] on label "No" at bounding box center [284, 514] width 14 height 16
click at [277, 515] on input "No" at bounding box center [281, 510] width 9 height 9
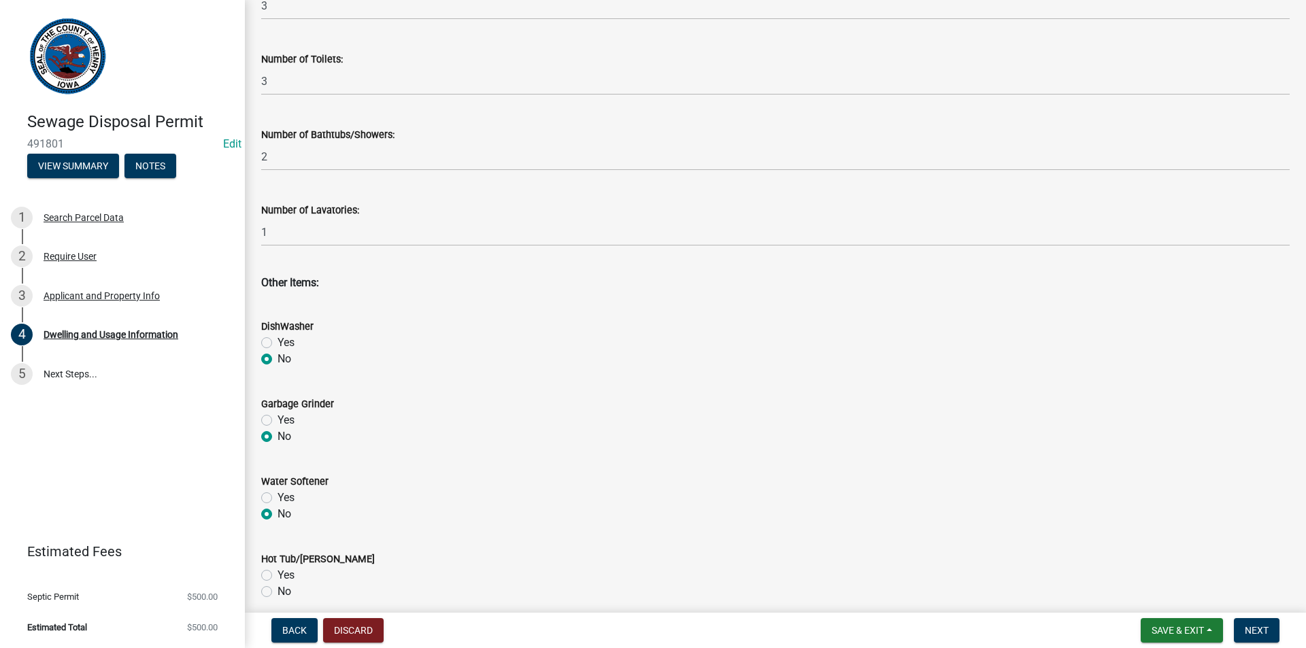
radio input "true"
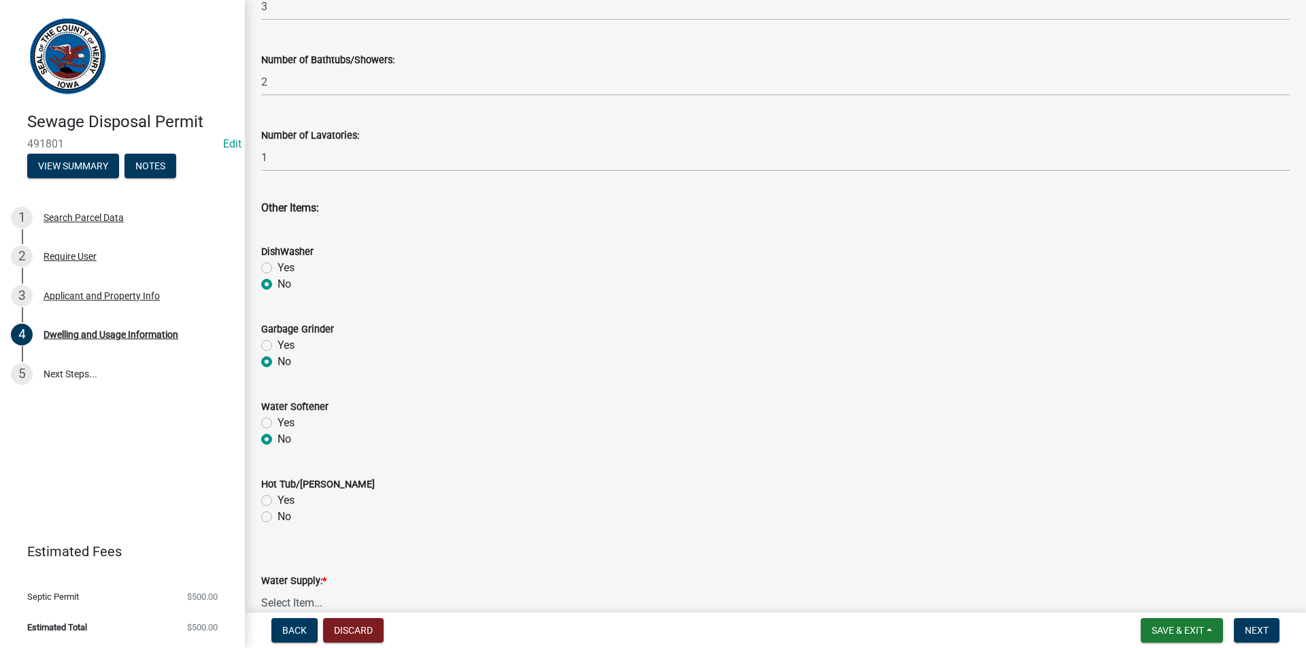
scroll to position [748, 0]
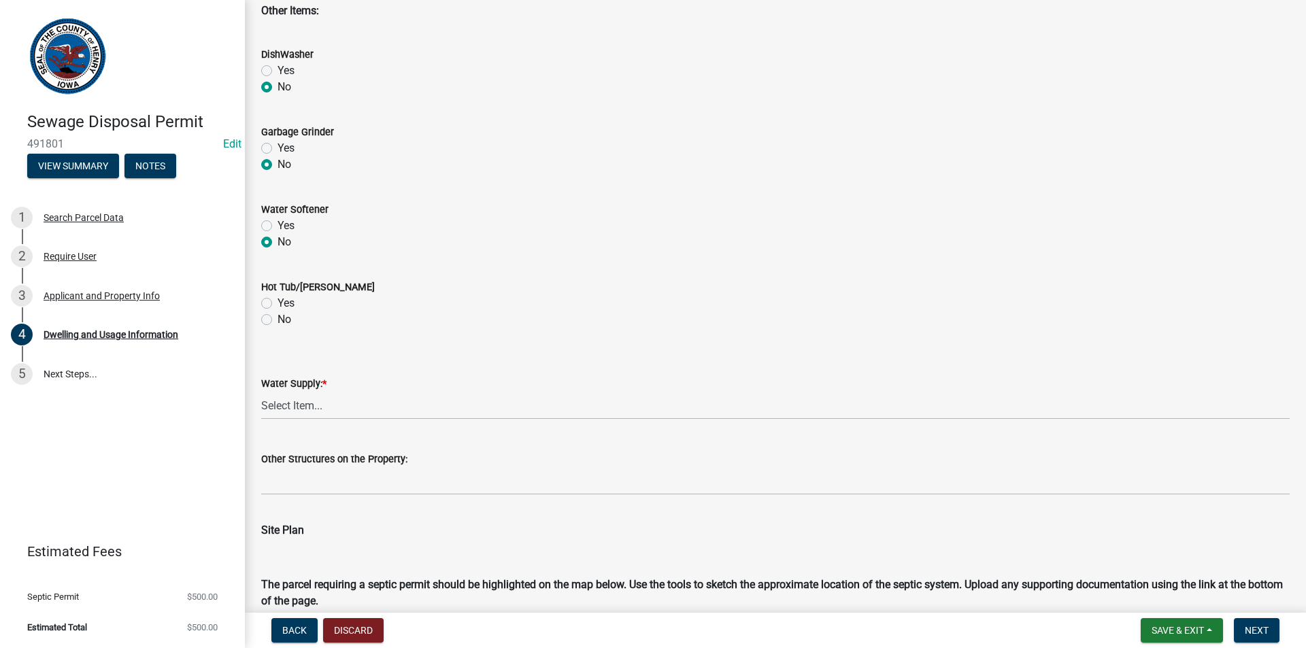
click at [277, 318] on label "No" at bounding box center [284, 319] width 14 height 16
click at [277, 318] on input "No" at bounding box center [281, 315] width 9 height 9
radio input "true"
click at [290, 407] on select "Select Item... Private Semi-Private Public" at bounding box center [775, 406] width 1028 height 28
click at [261, 392] on select "Select Item... Private Semi-Private Public" at bounding box center [775, 406] width 1028 height 28
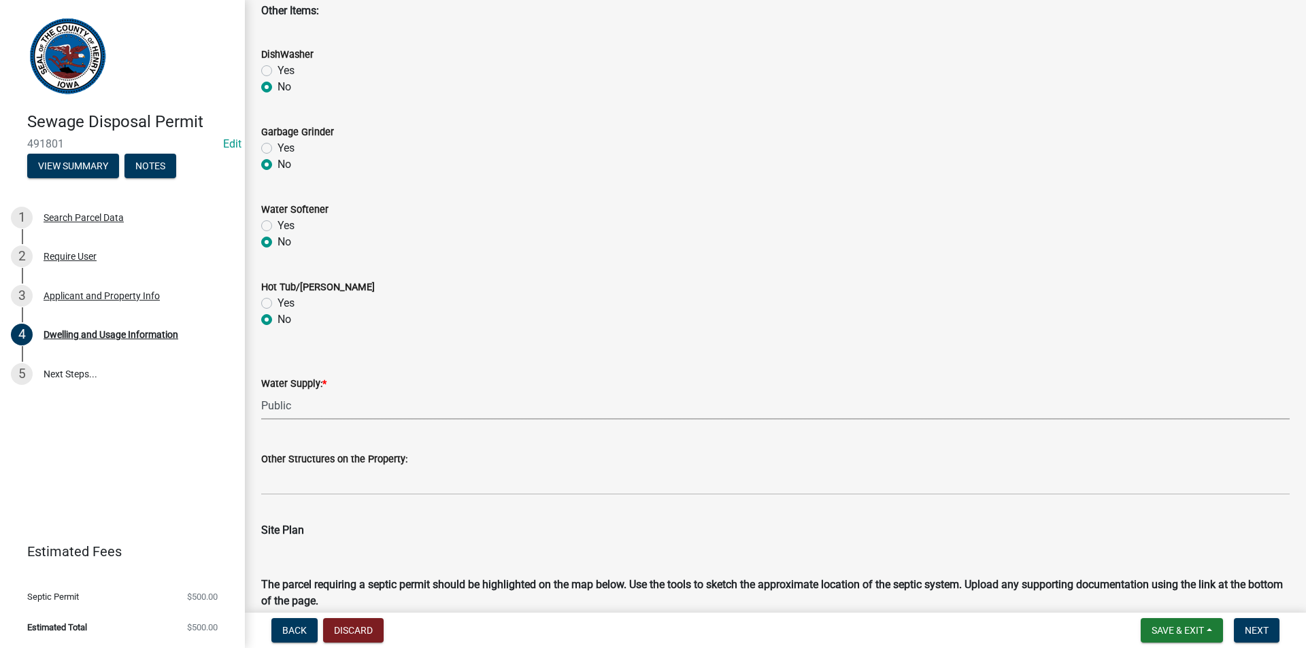
select select "f329f229-4372-49f3-ad90-d4c2245d1078"
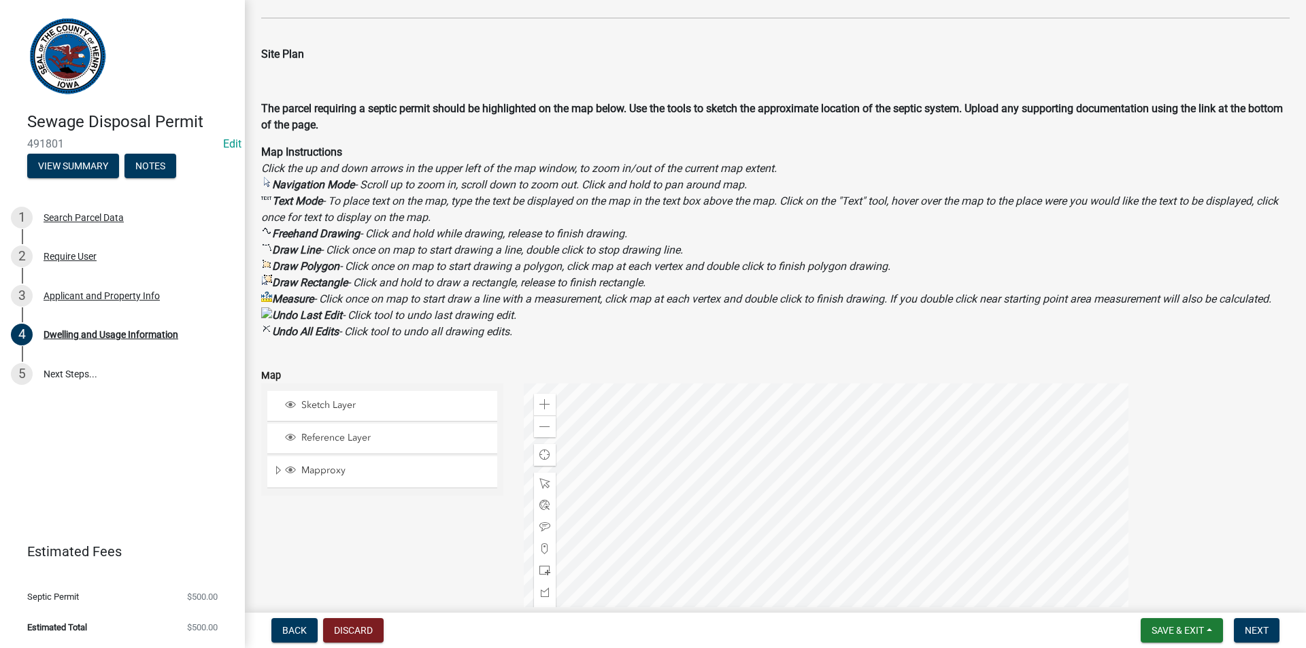
scroll to position [1496, 0]
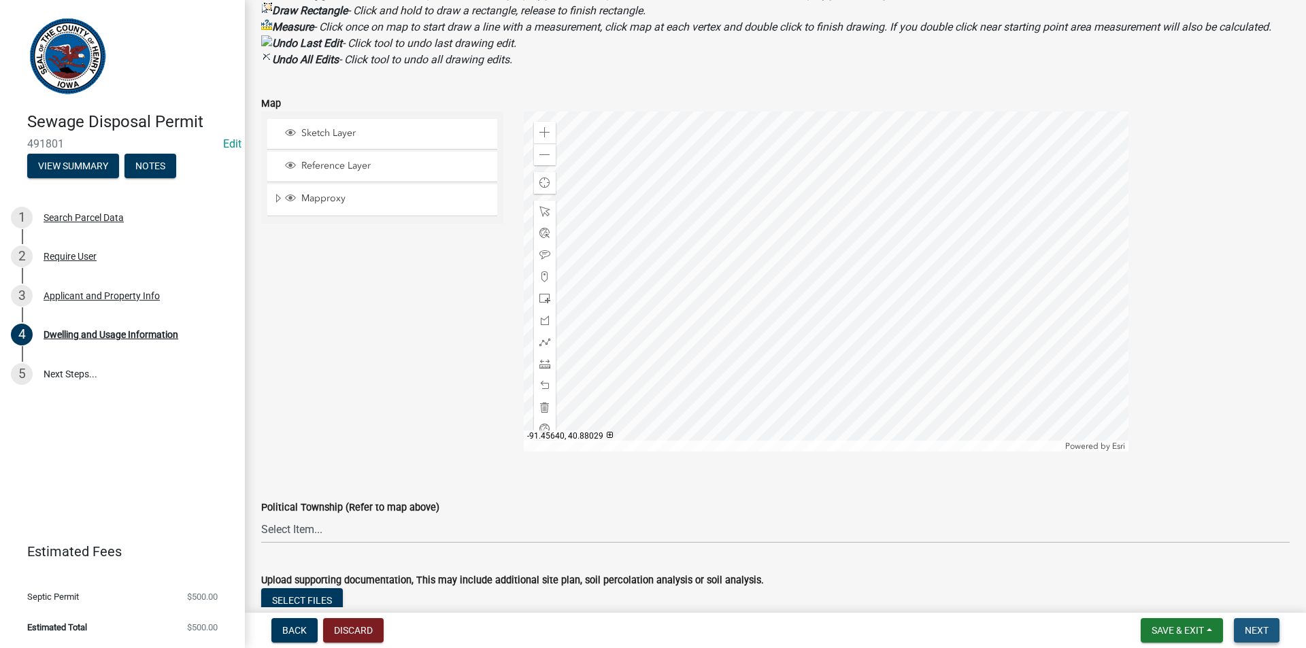
click at [1247, 625] on span "Next" at bounding box center [1256, 630] width 24 height 11
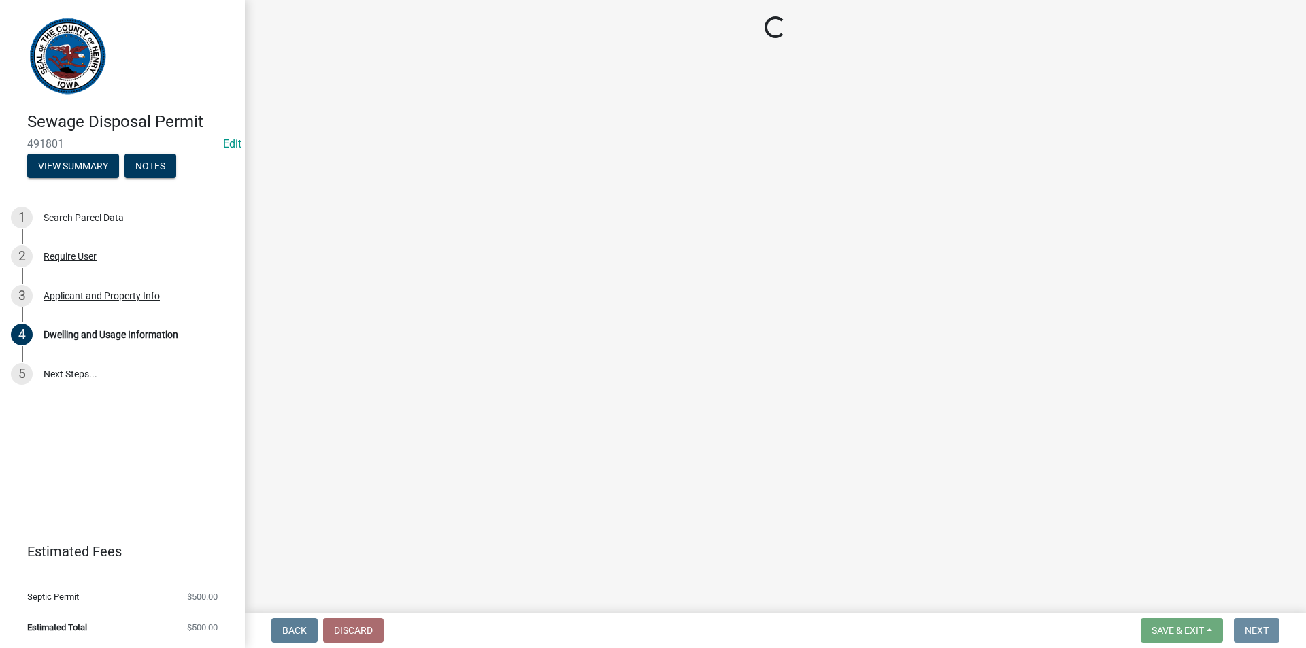
scroll to position [0, 0]
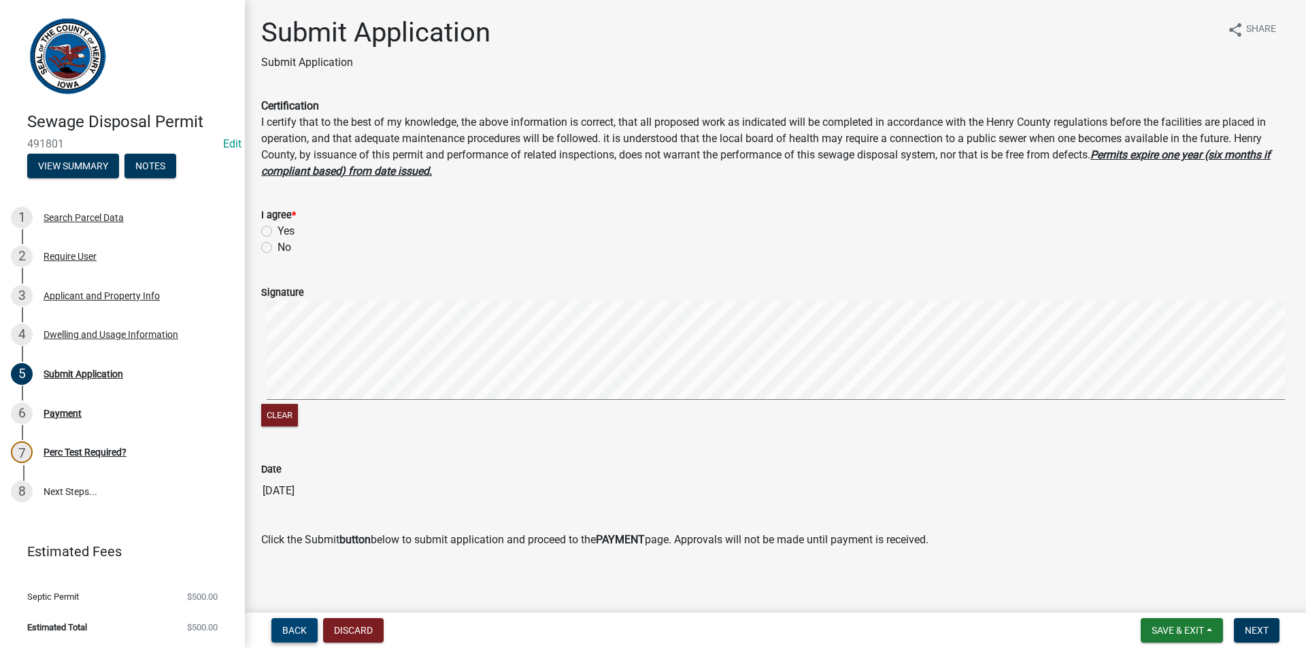
click at [289, 638] on button "Back" at bounding box center [294, 630] width 46 height 24
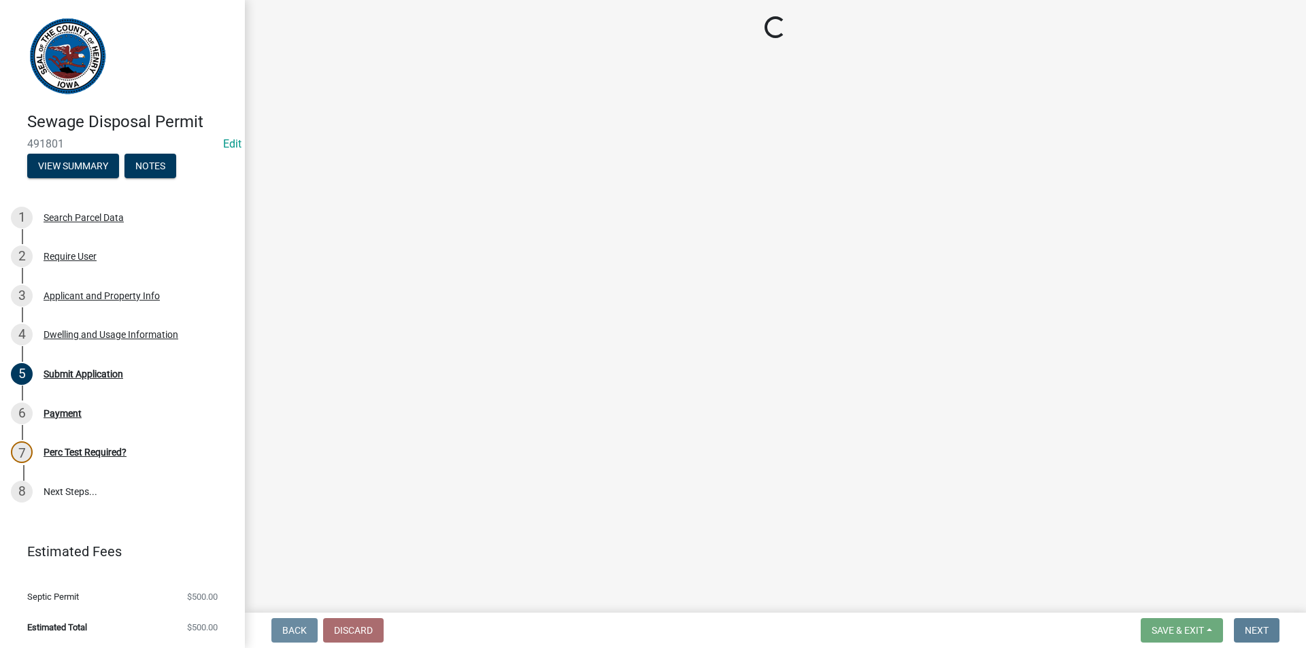
select select "25004249-1223-4dfa-823c-f4d8a33a0007"
select select "198902dc-fde5-435a-95d5-2aa6a1831cda"
select select "f329f229-4372-49f3-ad90-d4c2245d1078"
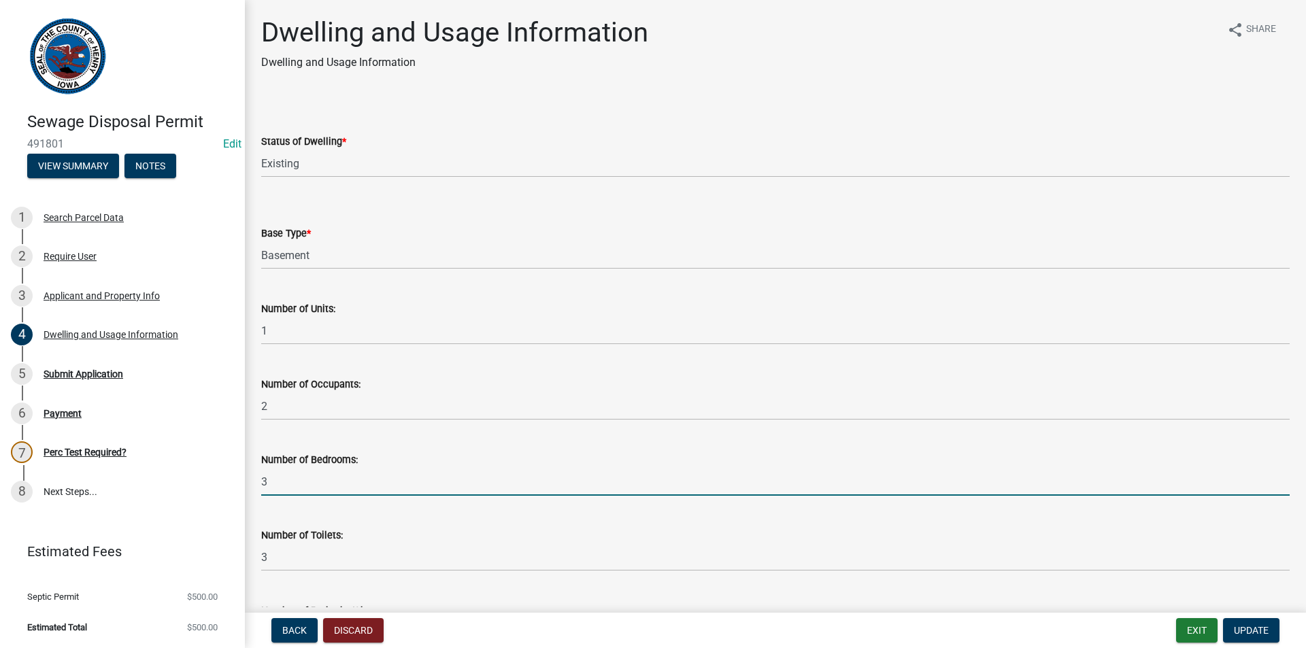
click at [278, 478] on input "3" at bounding box center [775, 482] width 1028 height 28
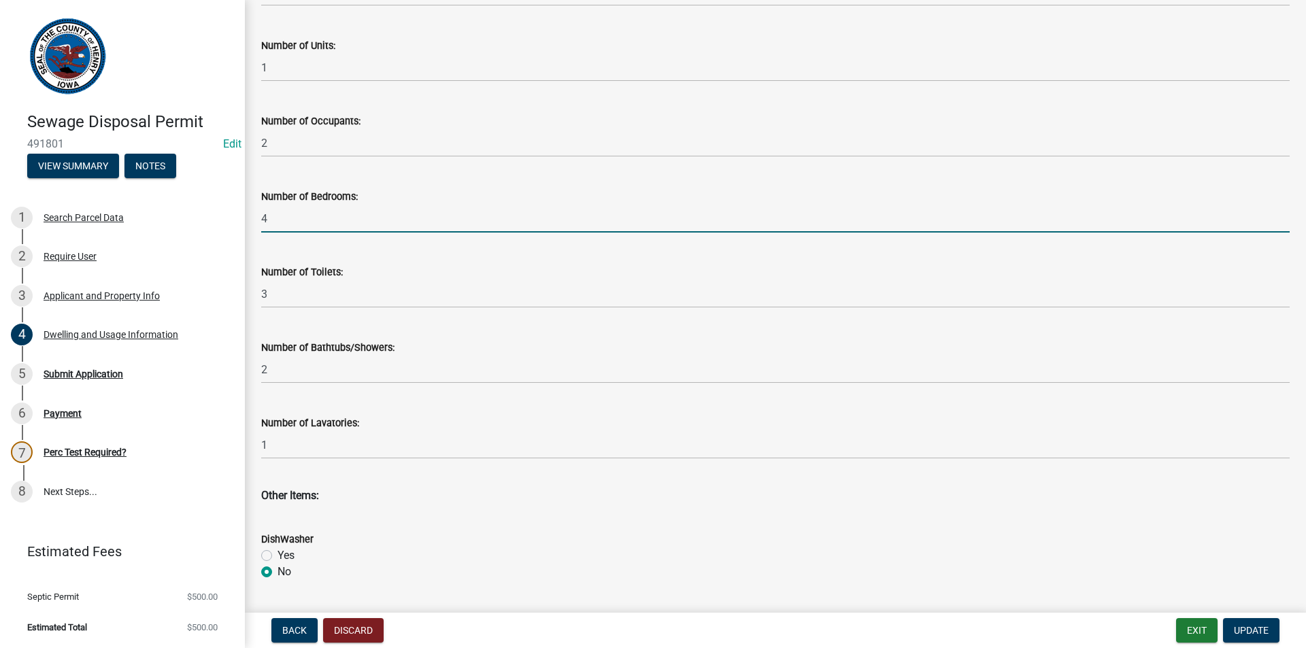
scroll to position [340, 0]
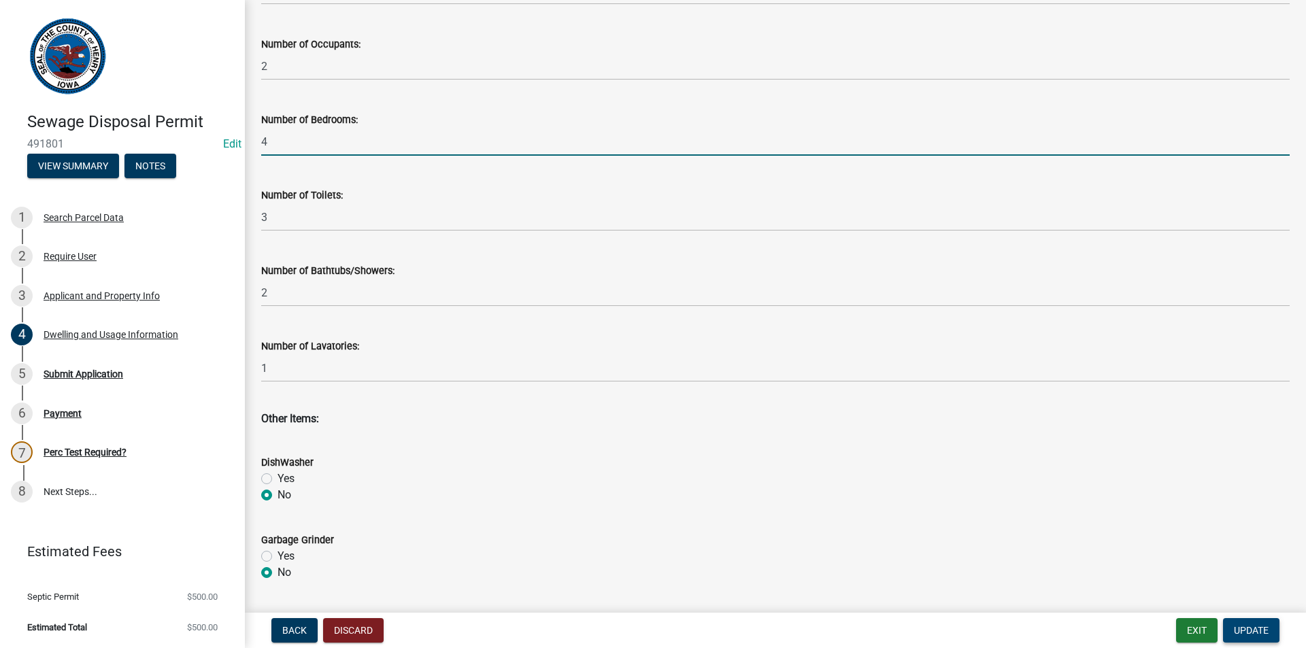
type input "4"
click at [1253, 631] on span "Update" at bounding box center [1250, 630] width 35 height 11
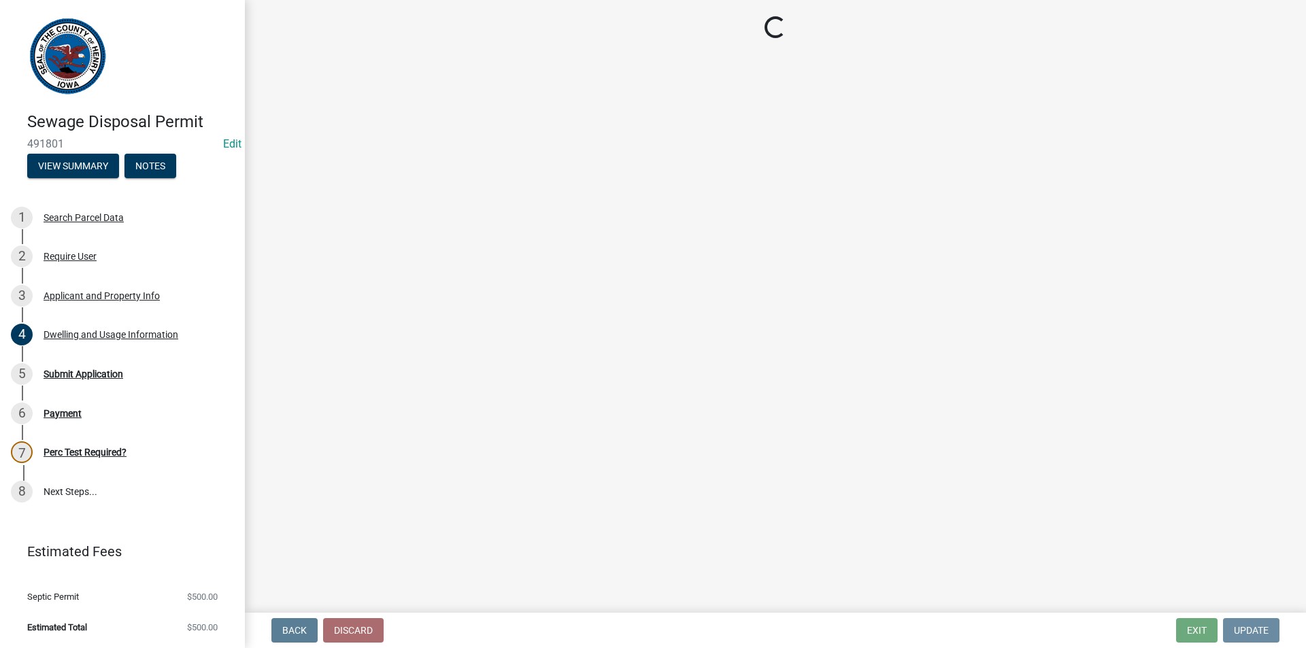
scroll to position [0, 0]
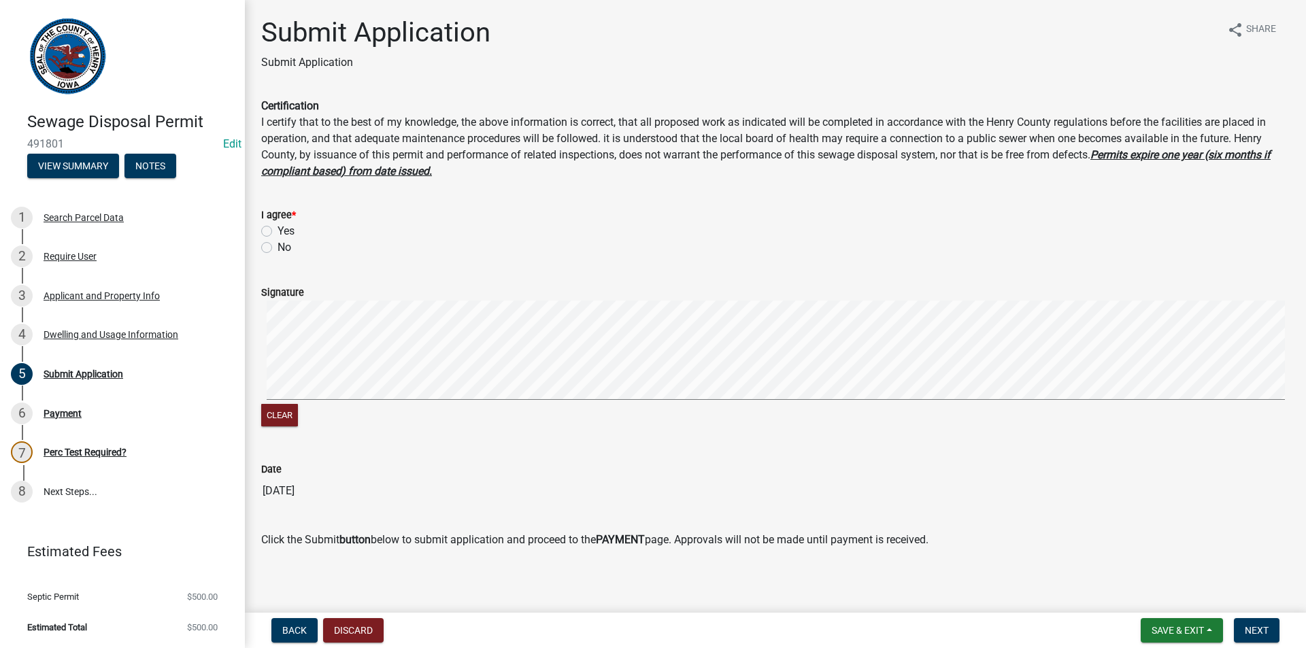
click at [277, 227] on label "Yes" at bounding box center [285, 231] width 17 height 16
click at [277, 227] on input "Yes" at bounding box center [281, 227] width 9 height 9
radio input "true"
click at [287, 414] on button "Clear" at bounding box center [279, 415] width 37 height 22
click at [1252, 638] on button "Next" at bounding box center [1256, 630] width 46 height 24
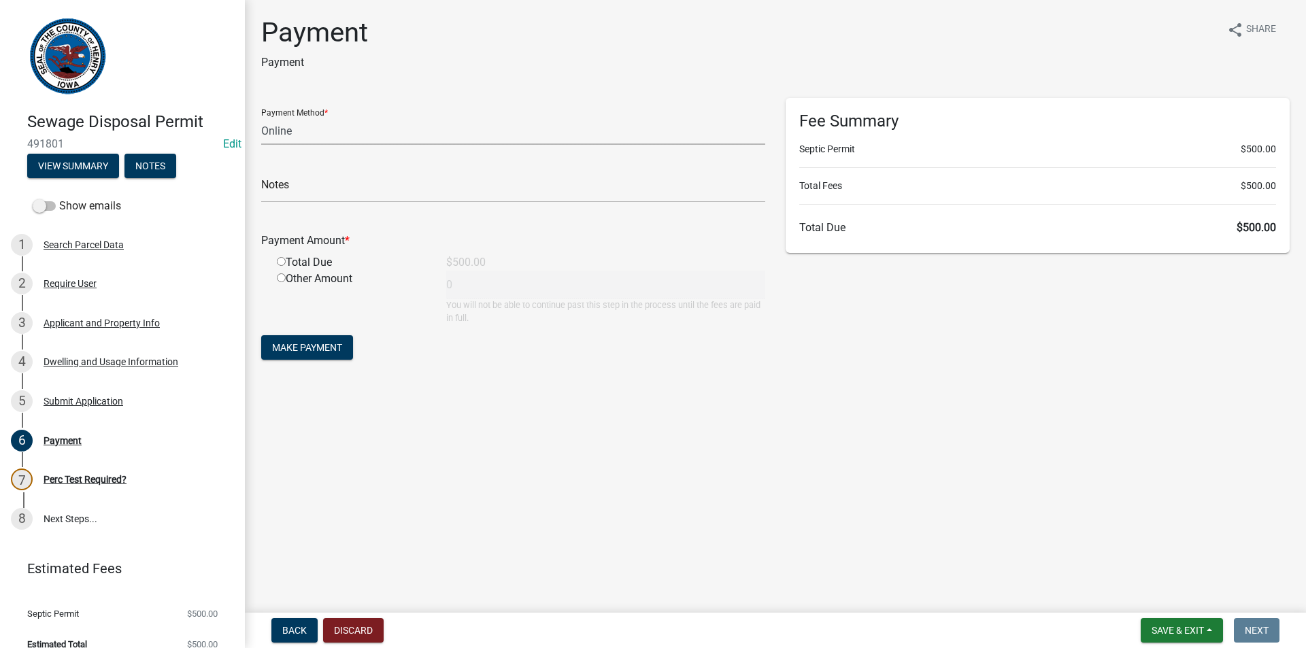
click at [322, 133] on select "Credit Card POS Check Cash Online" at bounding box center [513, 131] width 504 height 28
select select "1: 0"
click at [261, 117] on select "Credit Card POS Check Cash Online" at bounding box center [513, 131] width 504 height 28
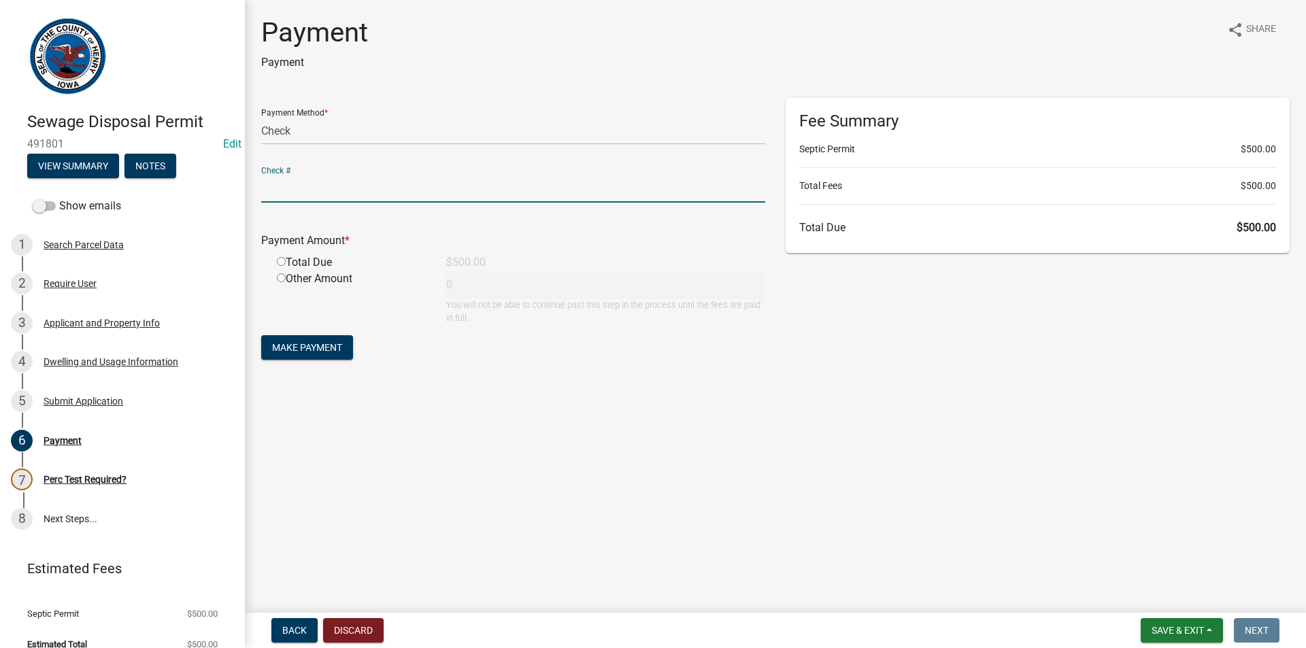
click at [298, 188] on input "text" at bounding box center [513, 189] width 504 height 28
type input "1224"
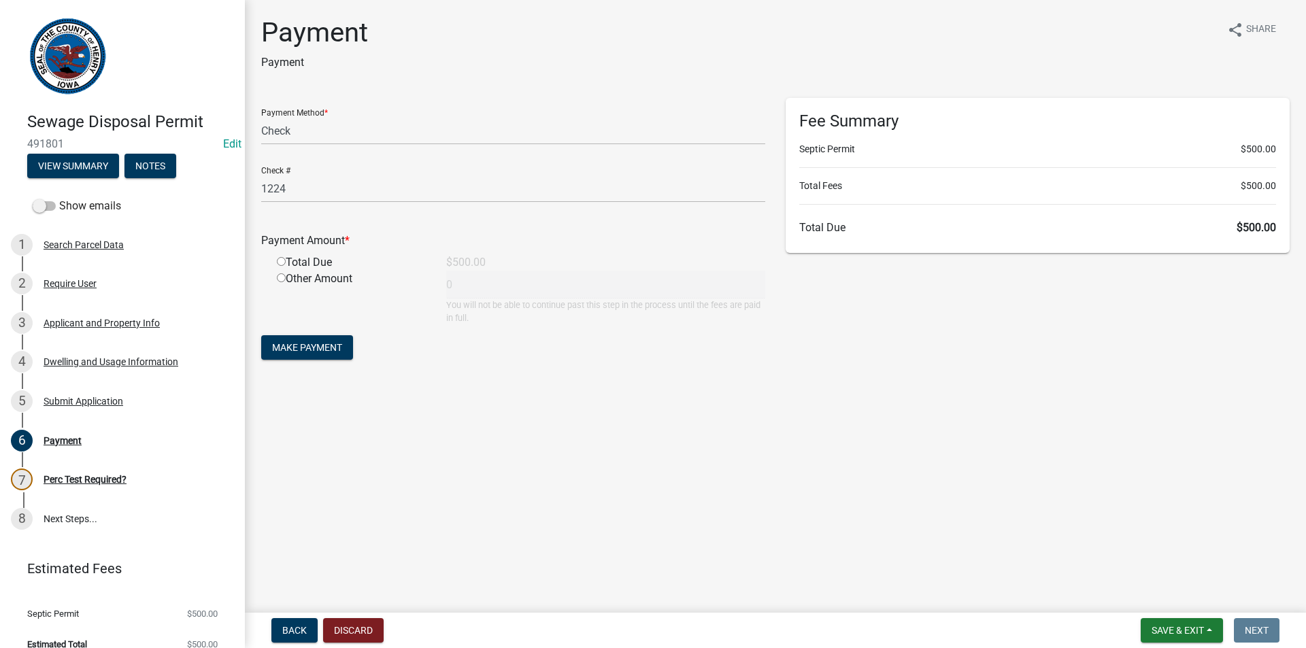
click at [278, 276] on input "radio" at bounding box center [281, 277] width 9 height 9
radio input "true"
click at [280, 265] on input "radio" at bounding box center [281, 261] width 9 height 9
radio input "true"
radio input "false"
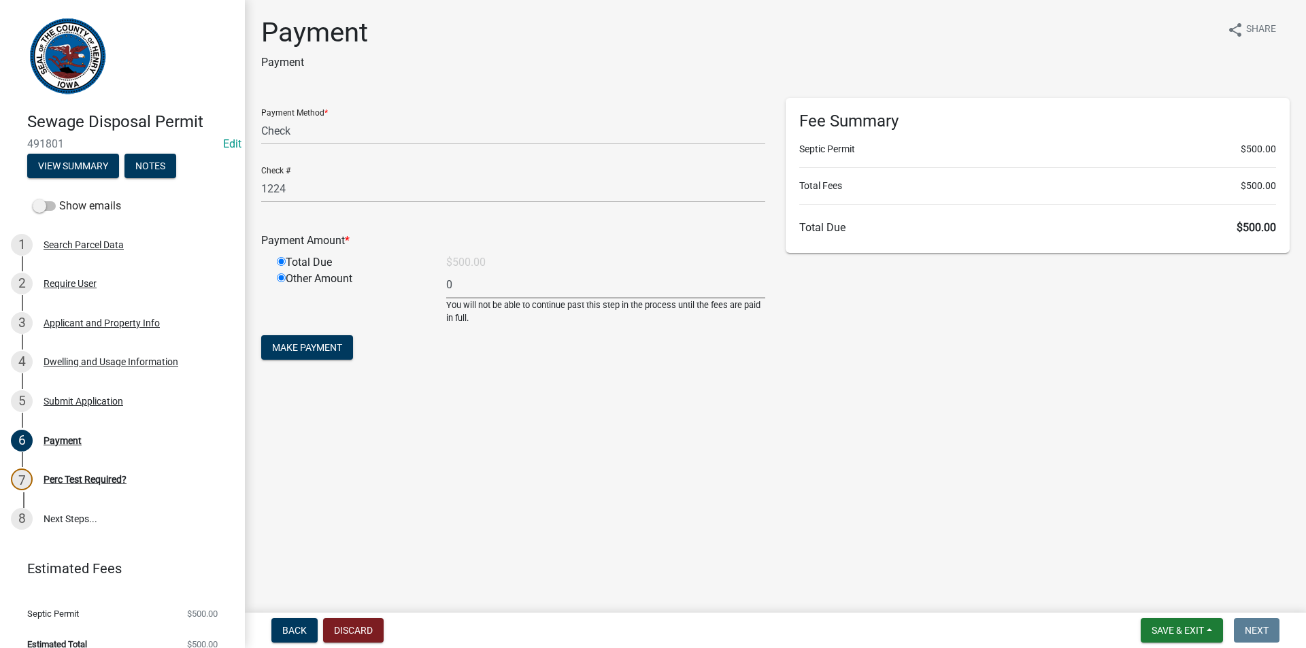
type input "500"
click at [303, 347] on span "Make Payment" at bounding box center [307, 347] width 70 height 11
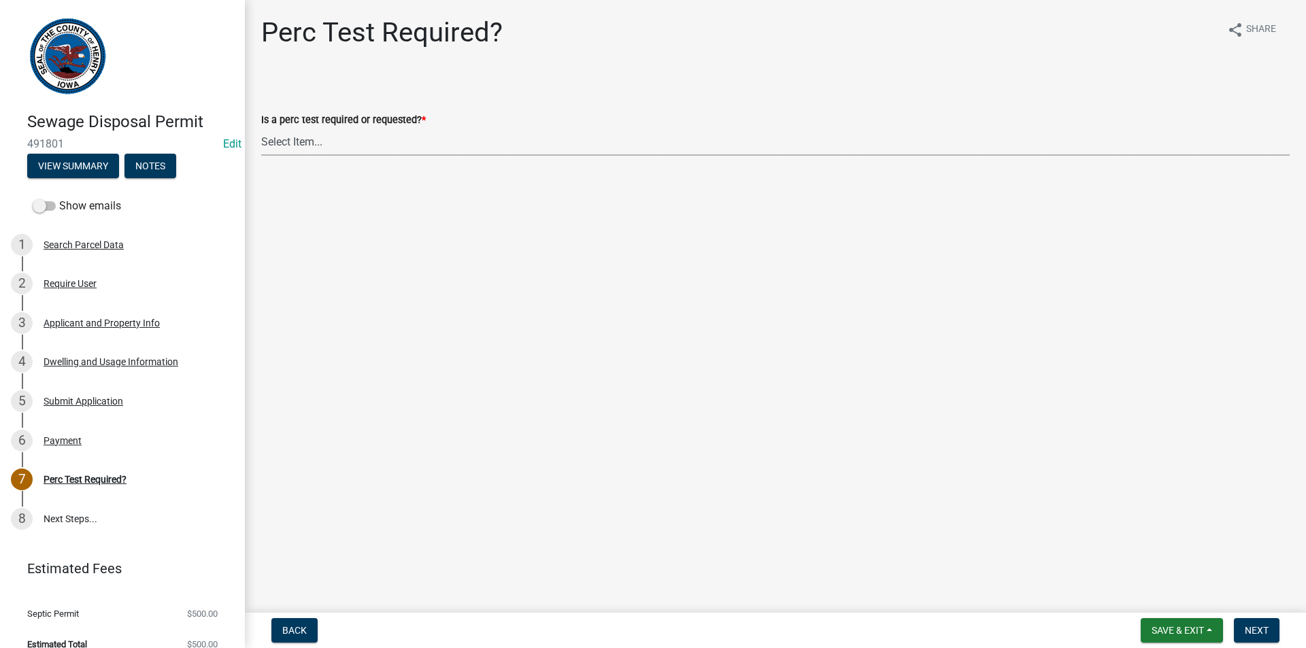
click at [303, 148] on select "Select Item... Yes No" at bounding box center [775, 142] width 1028 height 28
click at [261, 128] on select "Select Item... Yes No" at bounding box center [775, 142] width 1028 height 28
click at [285, 140] on select "Select Item... Yes No" at bounding box center [775, 142] width 1028 height 28
click at [261, 128] on select "Select Item... Yes No" at bounding box center [775, 142] width 1028 height 28
select select "29b951f4-85c4-429e-be6c-dbe4885722a5"
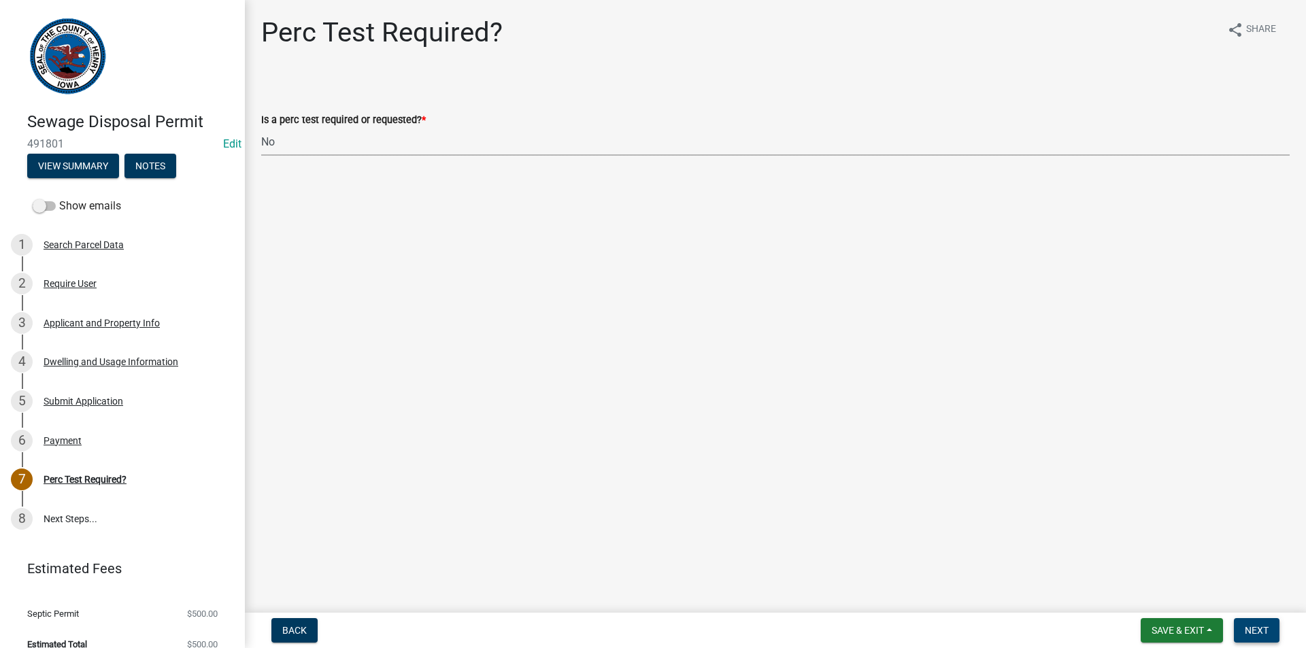
click at [1255, 622] on button "Next" at bounding box center [1256, 630] width 46 height 24
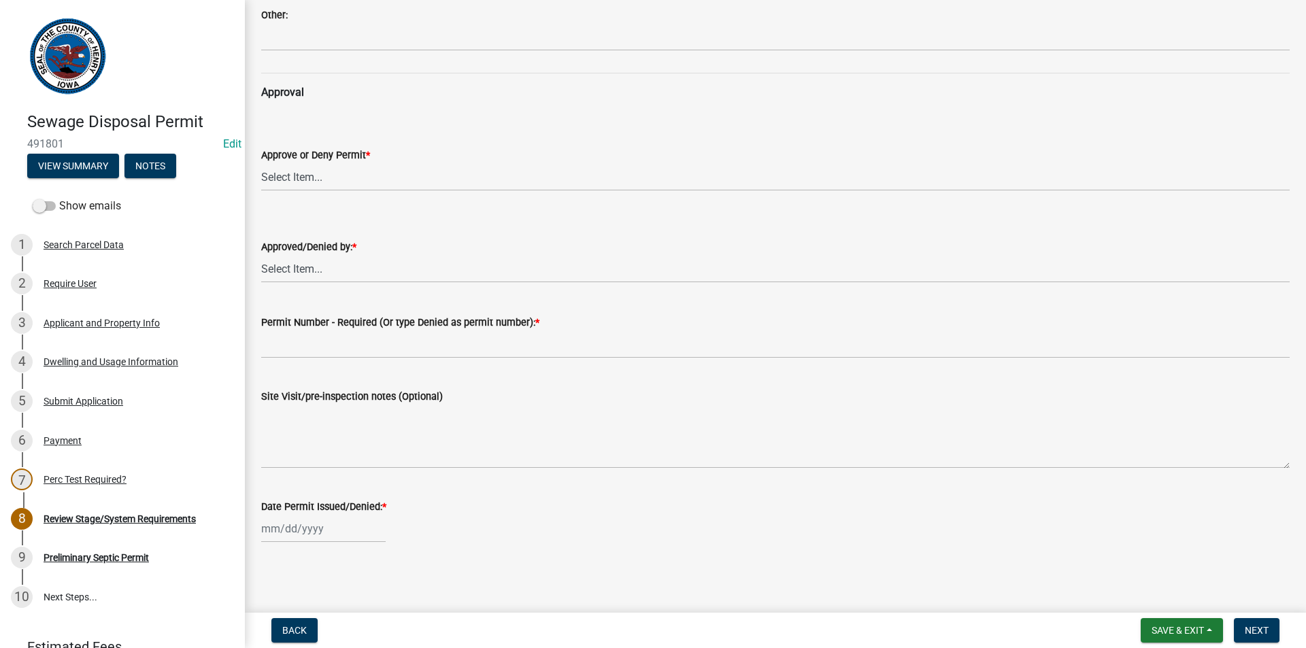
scroll to position [1109, 0]
click at [61, 437] on div "Payment" at bounding box center [63, 441] width 38 height 10
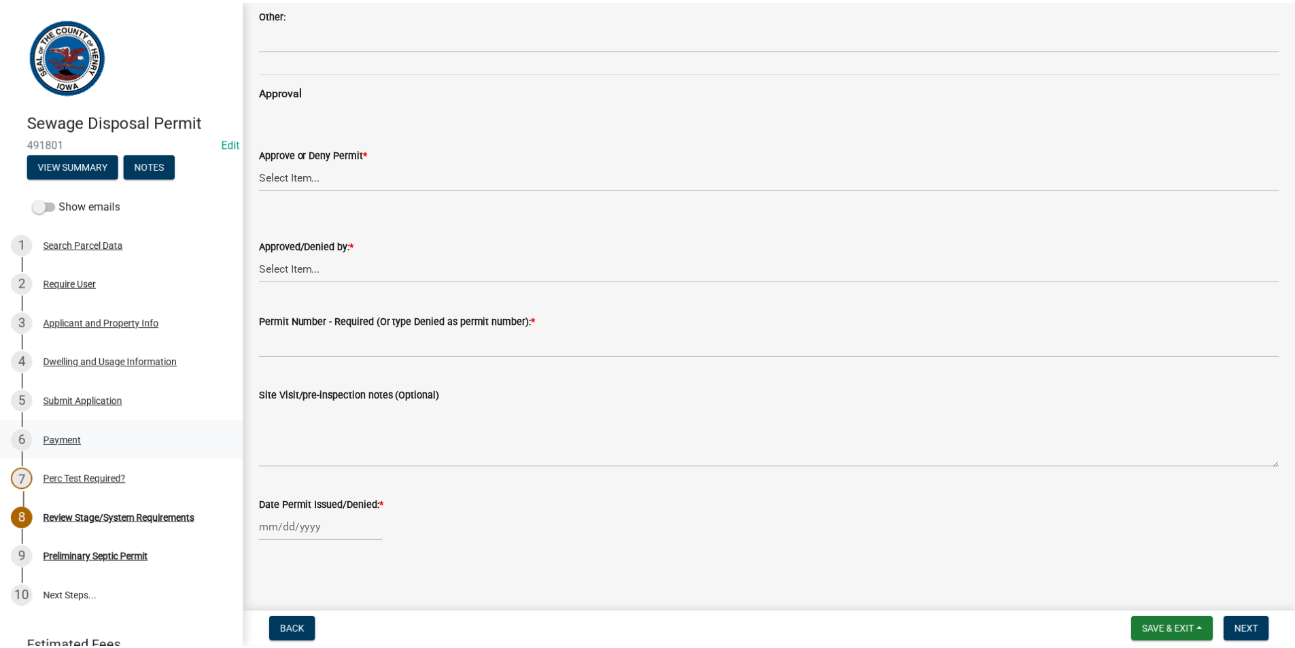
scroll to position [0, 0]
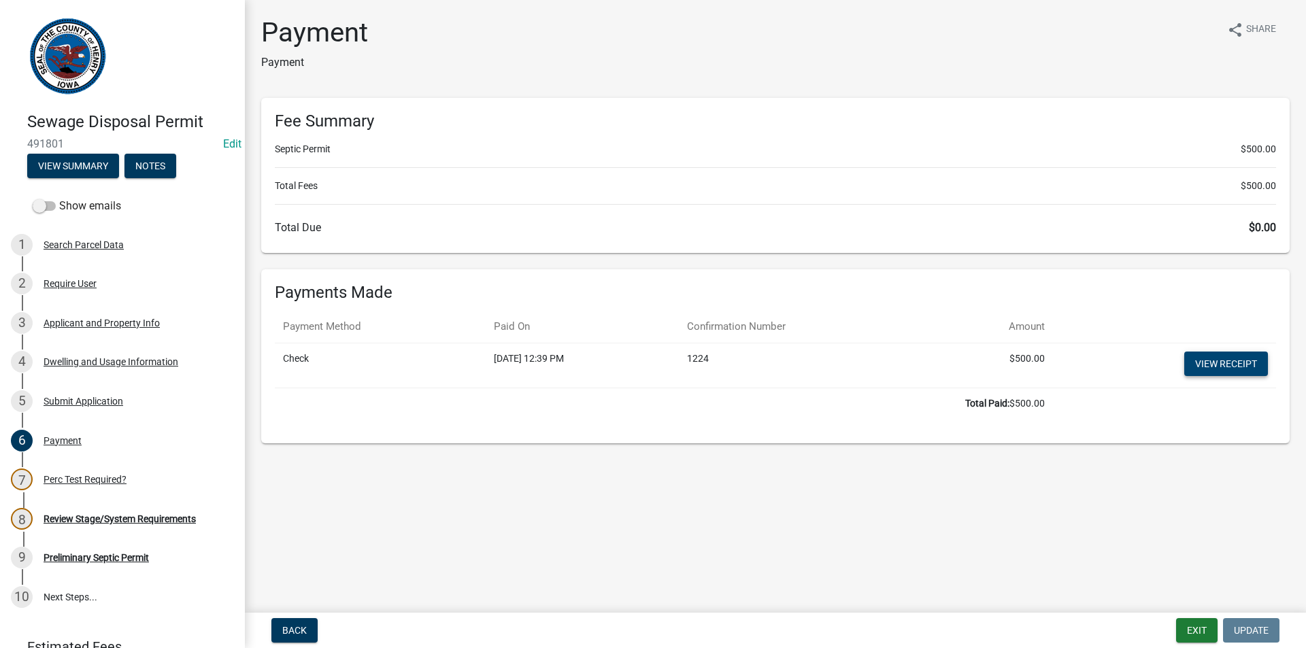
click at [1211, 360] on link "View receipt" at bounding box center [1226, 364] width 84 height 24
click at [68, 562] on div "Preliminary Septic Permit" at bounding box center [96, 558] width 105 height 10
click at [63, 524] on div "Review Stage/System Requirements" at bounding box center [120, 519] width 152 height 10
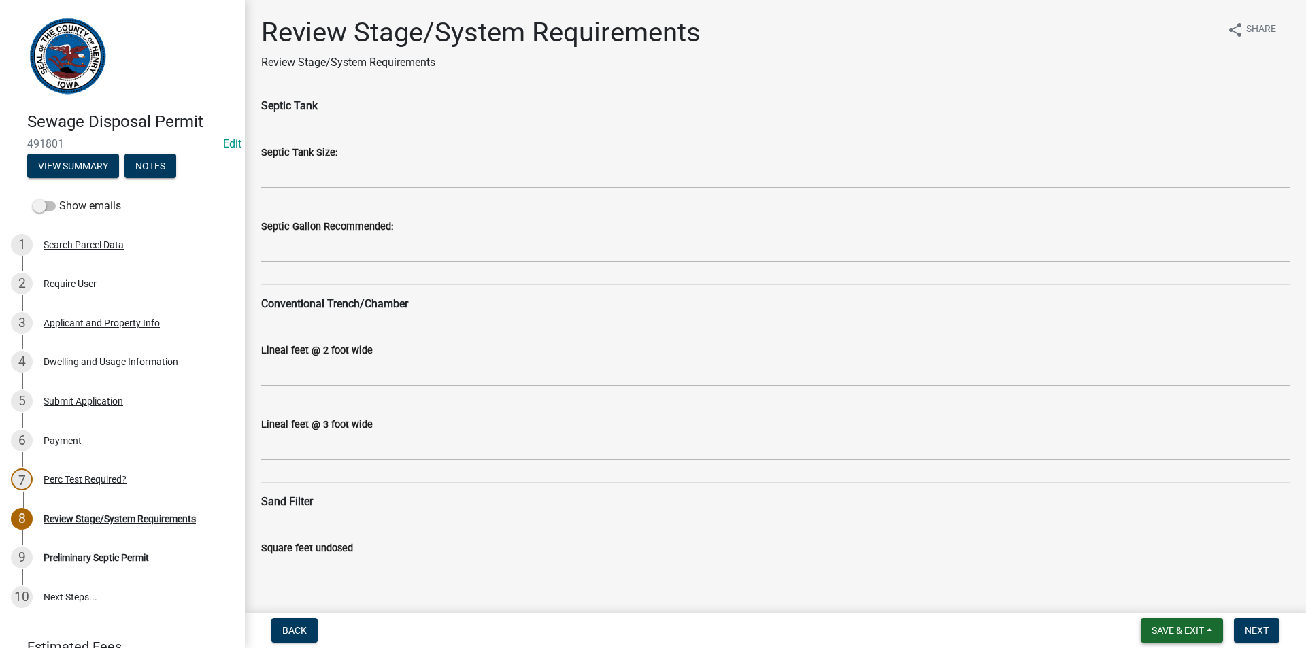
click at [1187, 622] on button "Save & Exit" at bounding box center [1181, 630] width 82 height 24
click at [1148, 598] on button "Save & Exit" at bounding box center [1168, 595] width 109 height 33
